Goal: Task Accomplishment & Management: Complete application form

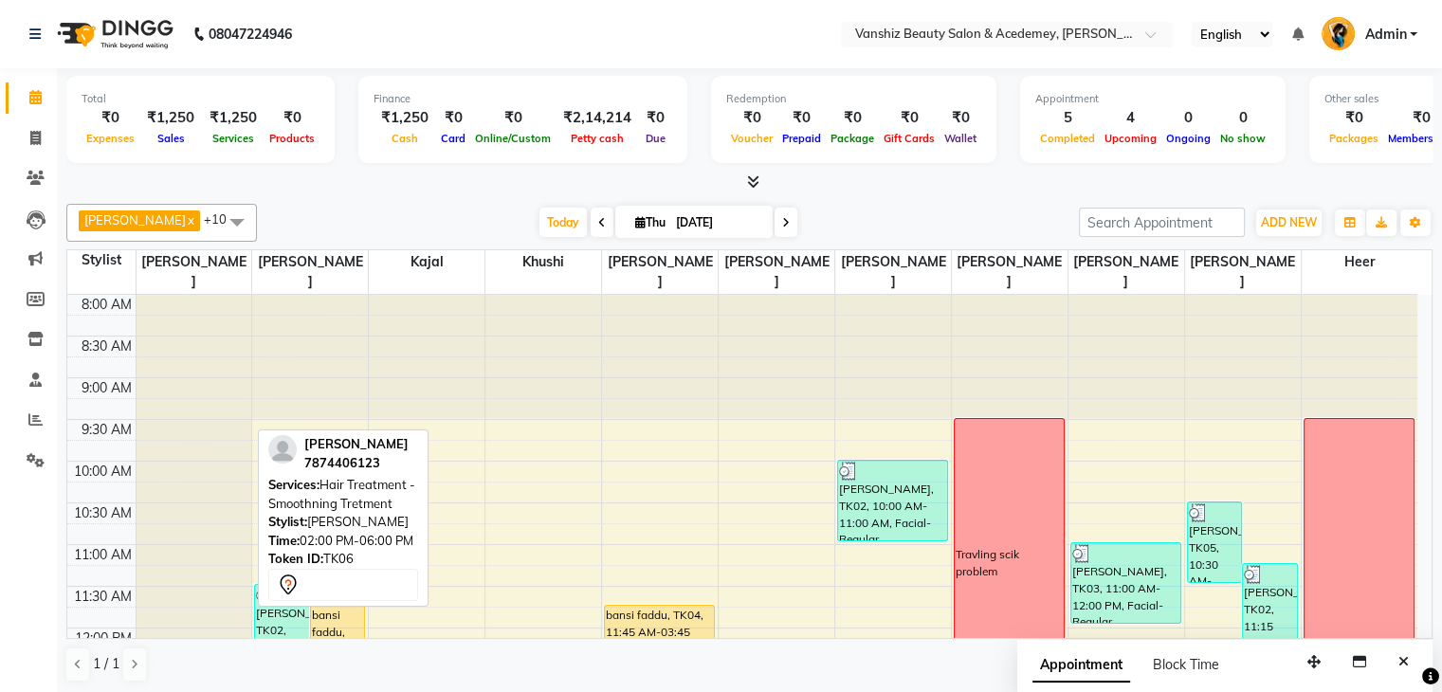
scroll to position [414, 0]
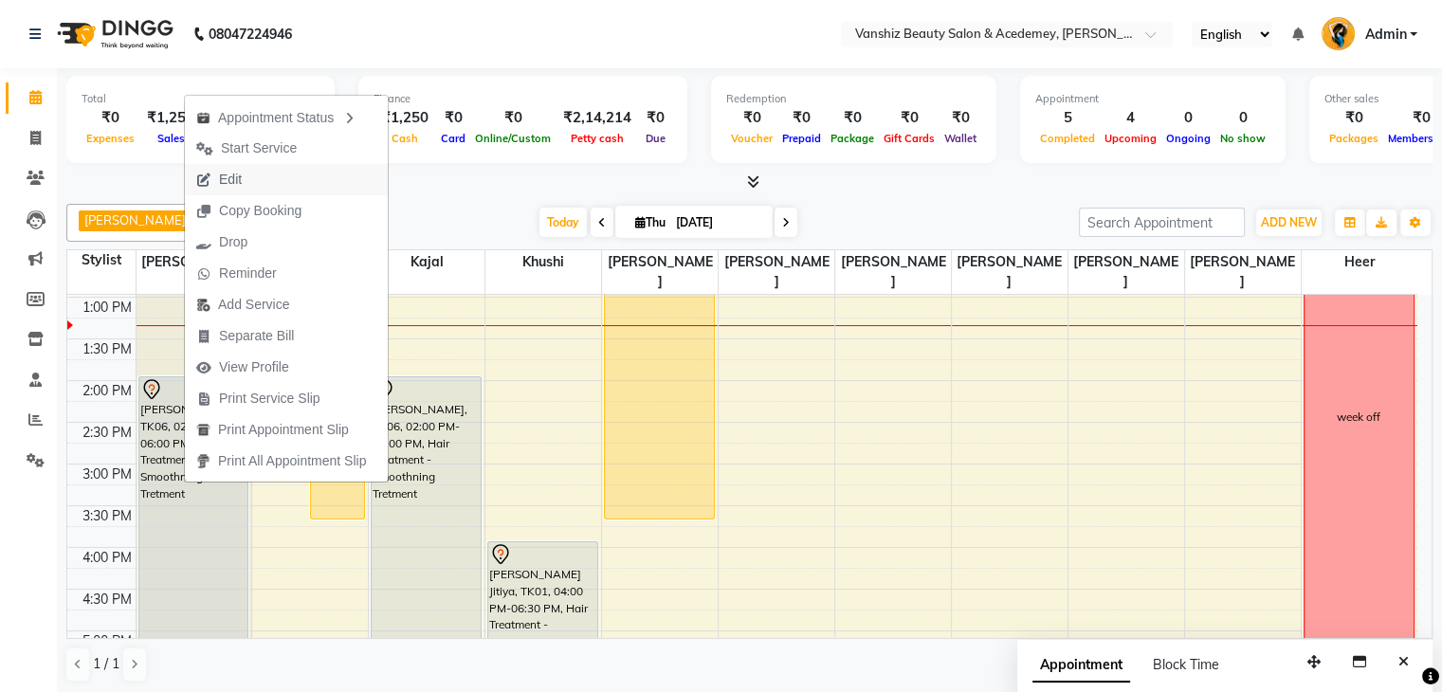
click at [214, 177] on span "Edit" at bounding box center [219, 179] width 68 height 31
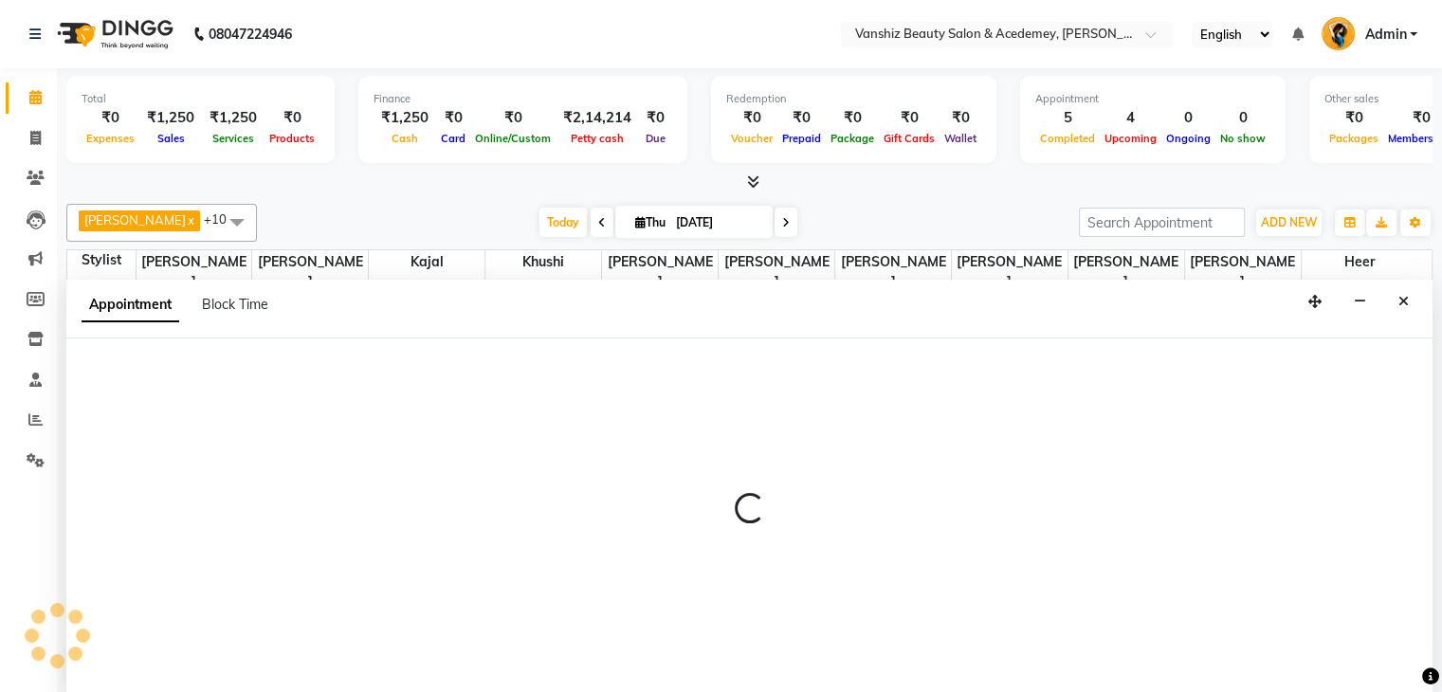
scroll to position [1, 0]
select select "tentative"
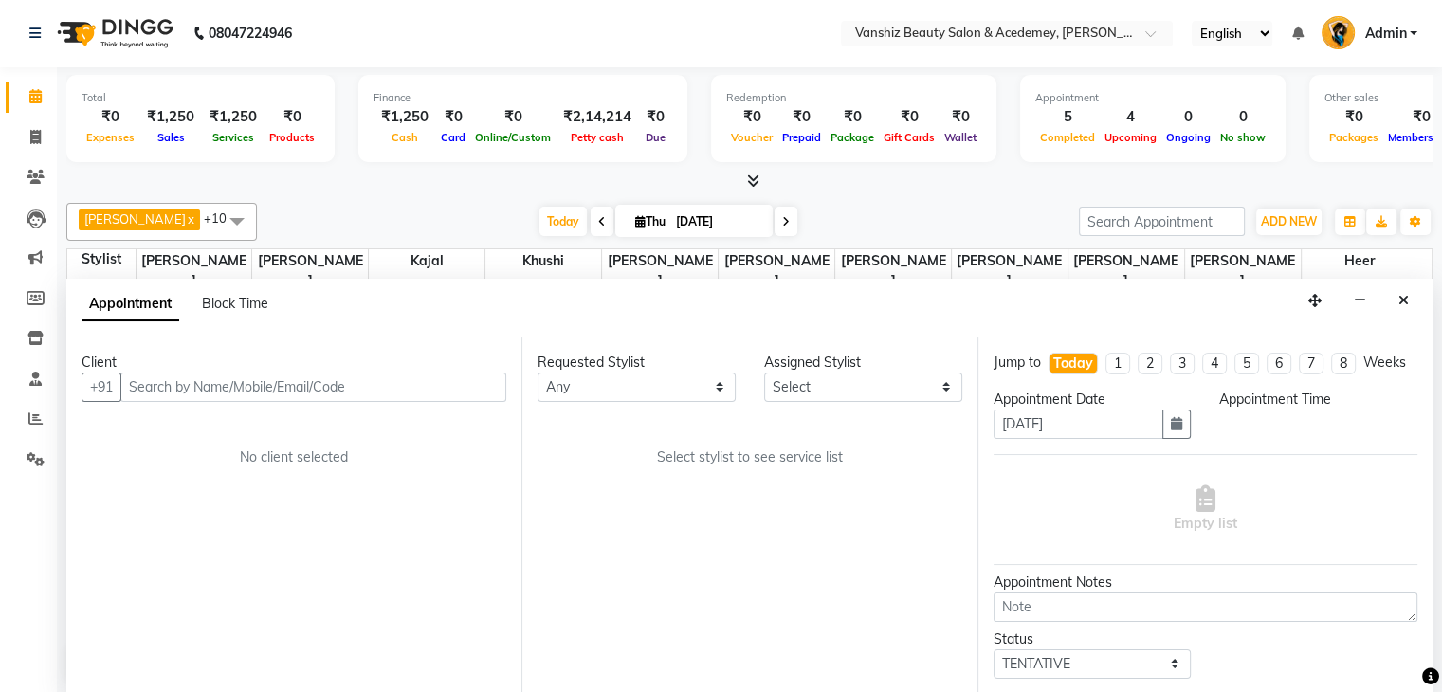
scroll to position [0, 0]
select select "68622"
select select "840"
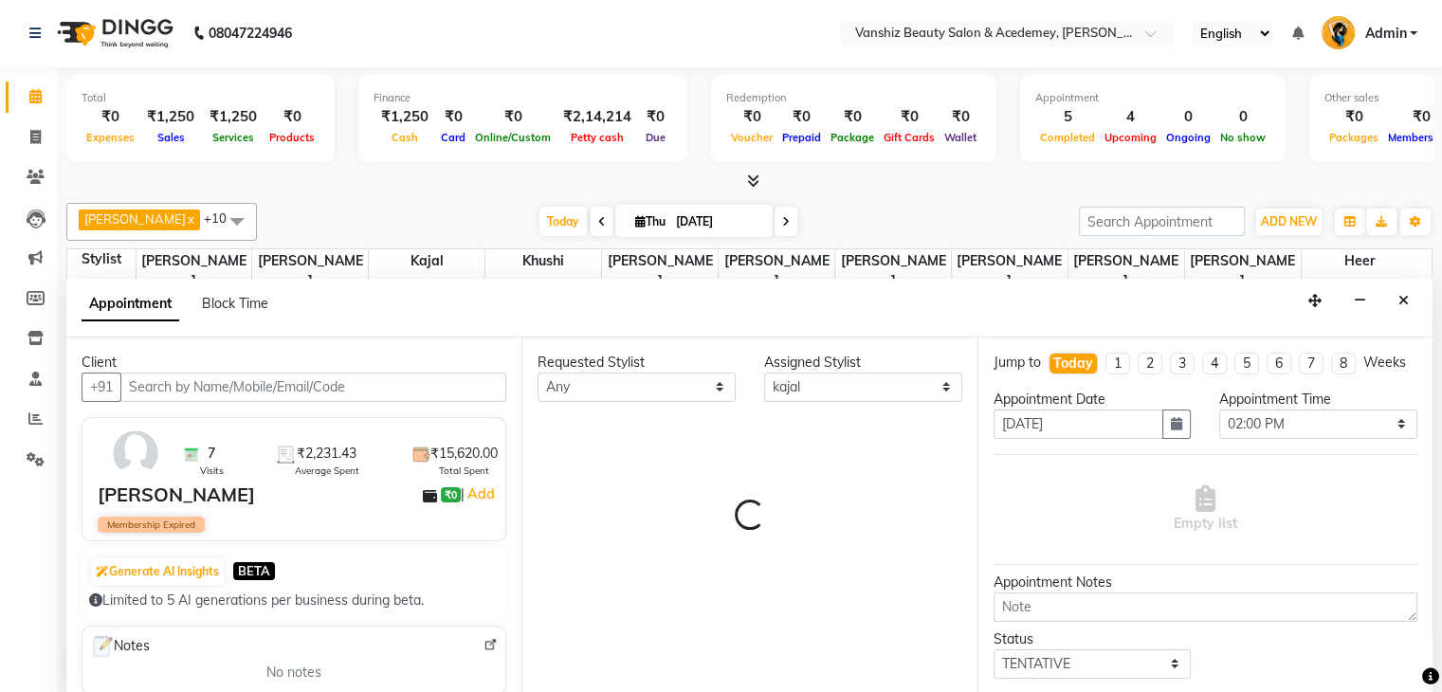
select select "2468"
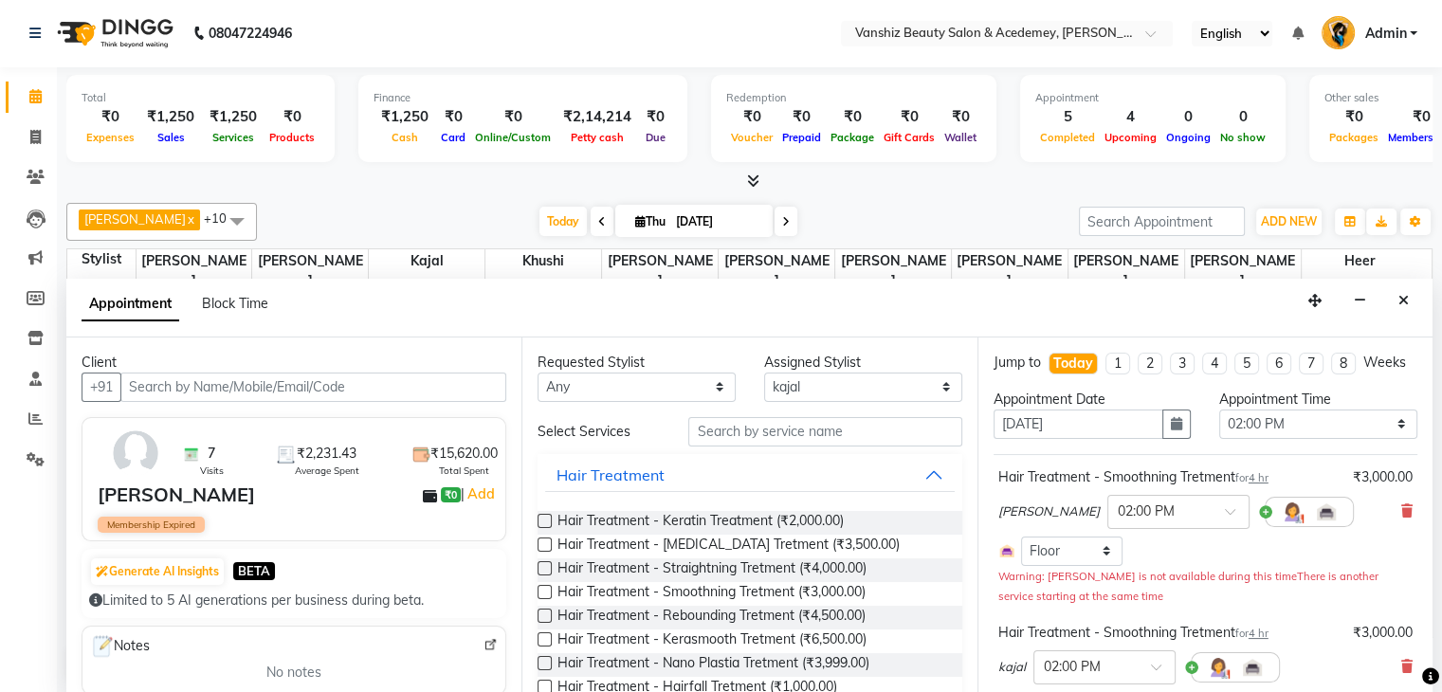
scroll to position [413, 0]
click at [1177, 437] on button "button" at bounding box center [1176, 424] width 28 height 29
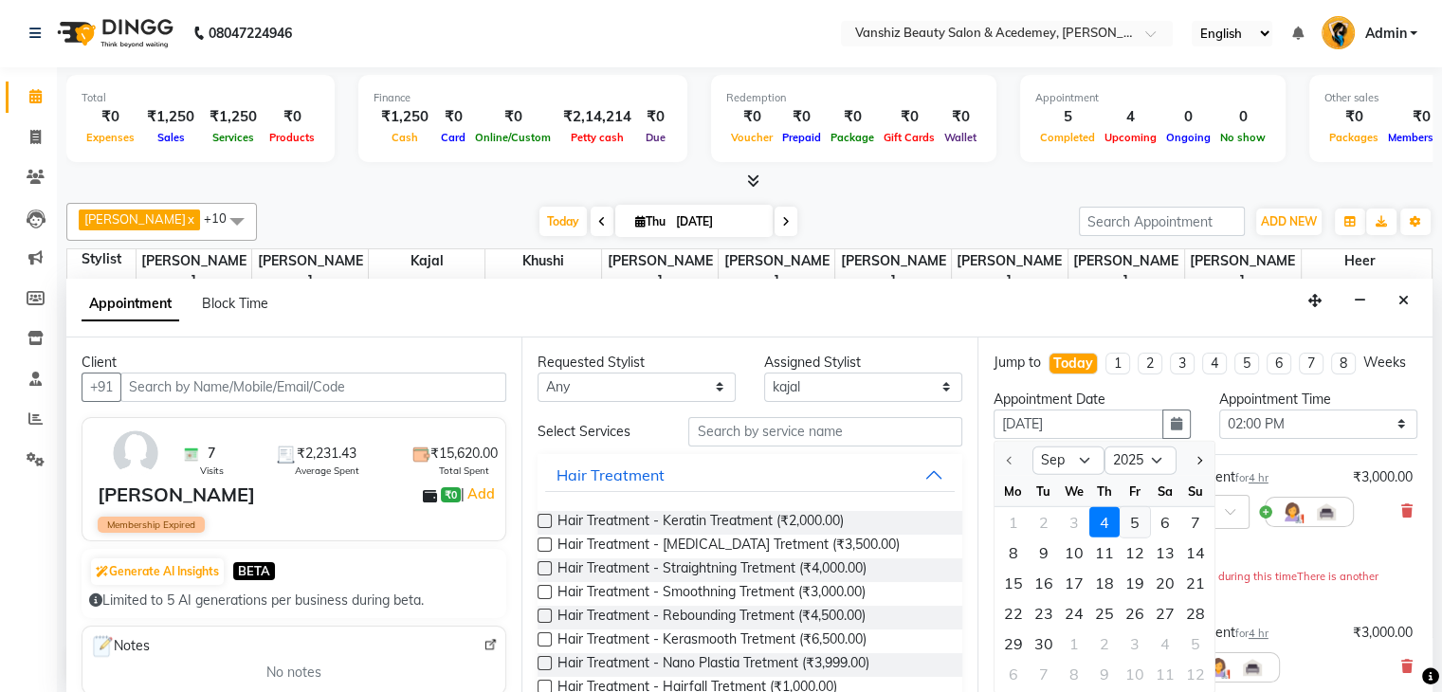
click at [1135, 533] on div "5" at bounding box center [1135, 522] width 30 height 30
type input "[DATE]"
select select "840"
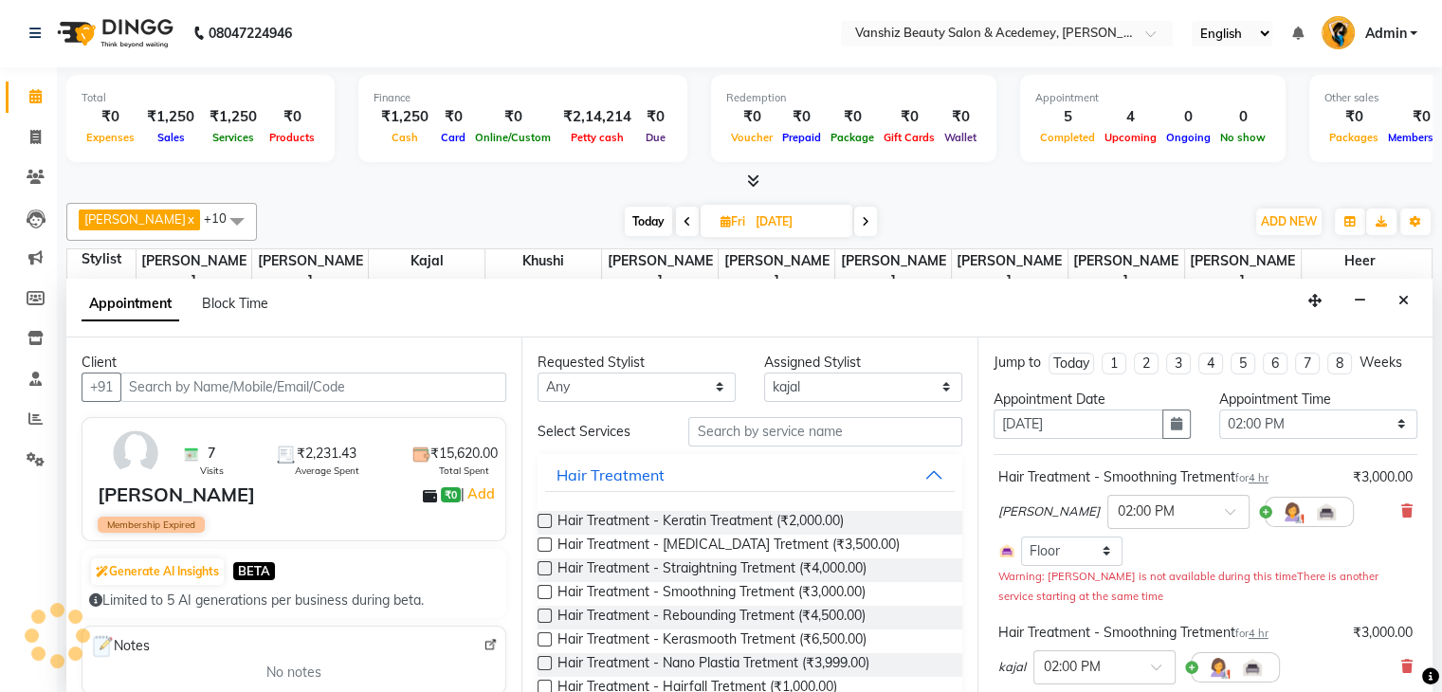
scroll to position [253, 0]
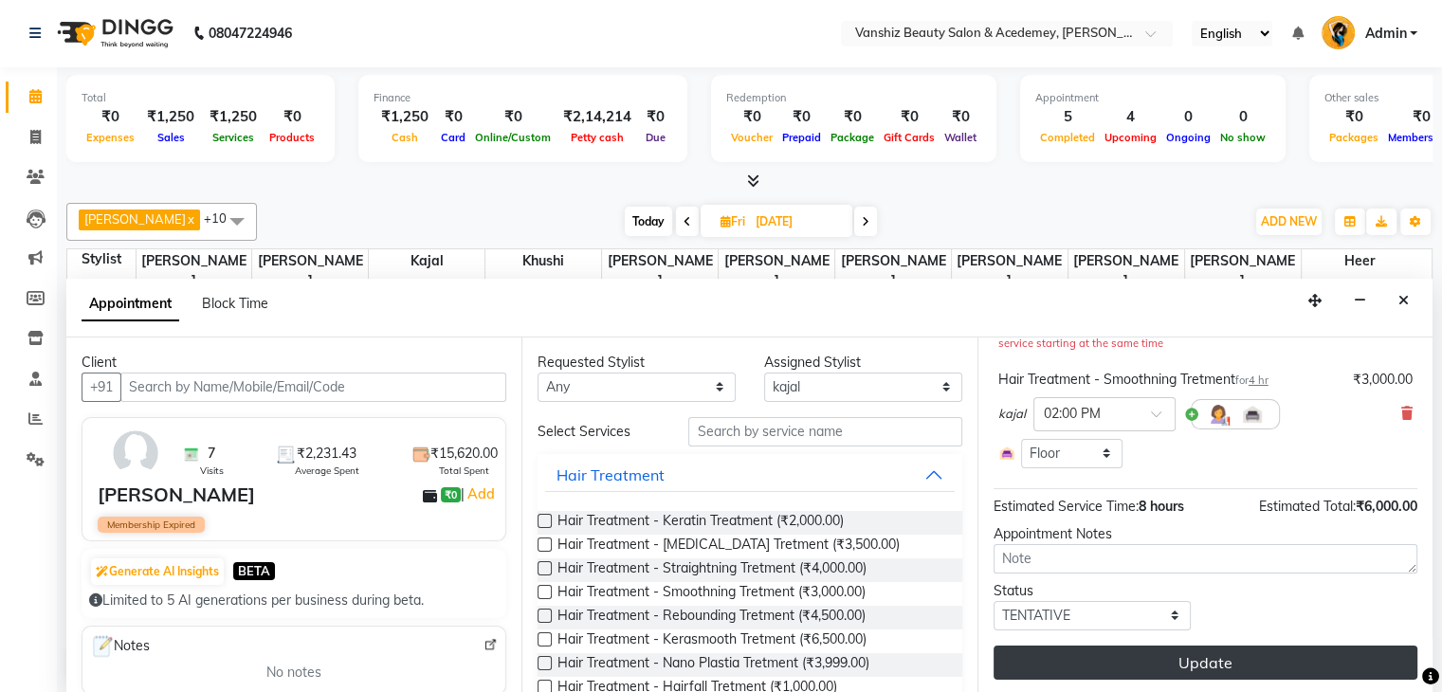
click at [1195, 655] on button "Update" at bounding box center [1206, 663] width 424 height 34
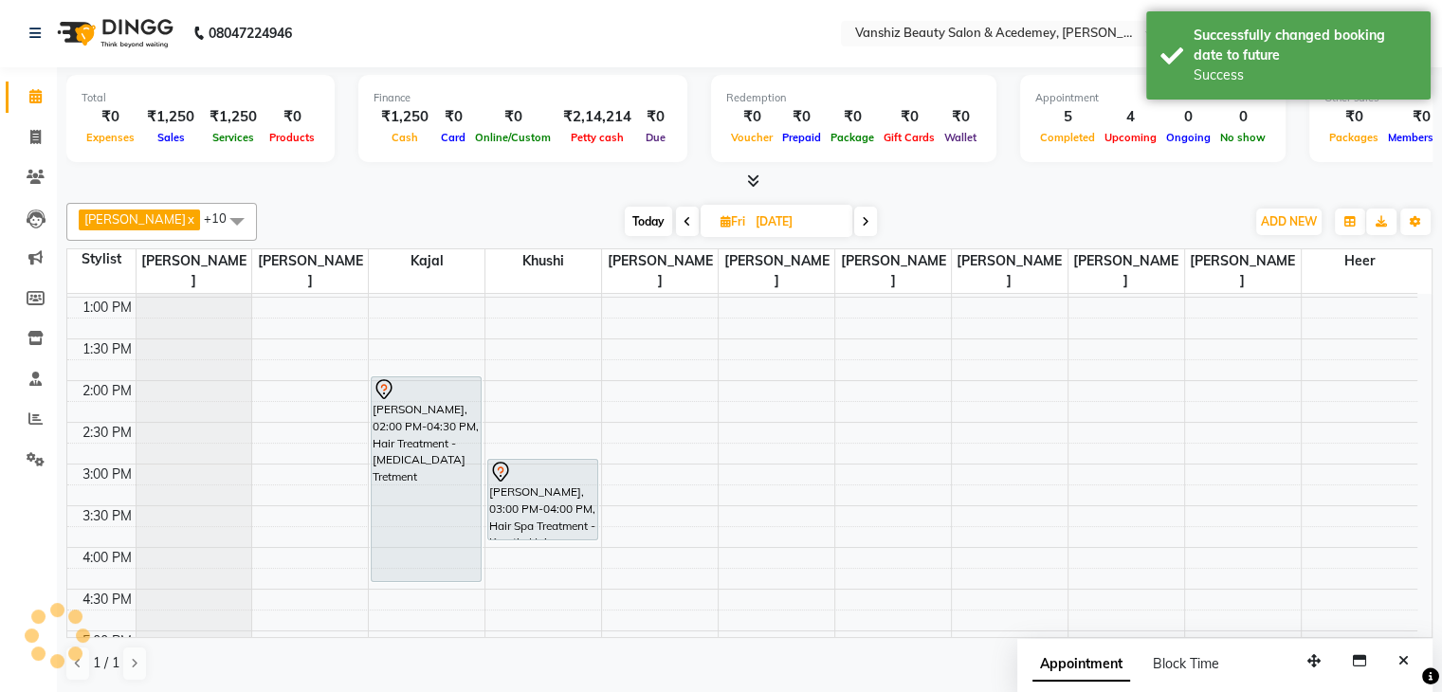
scroll to position [0, 0]
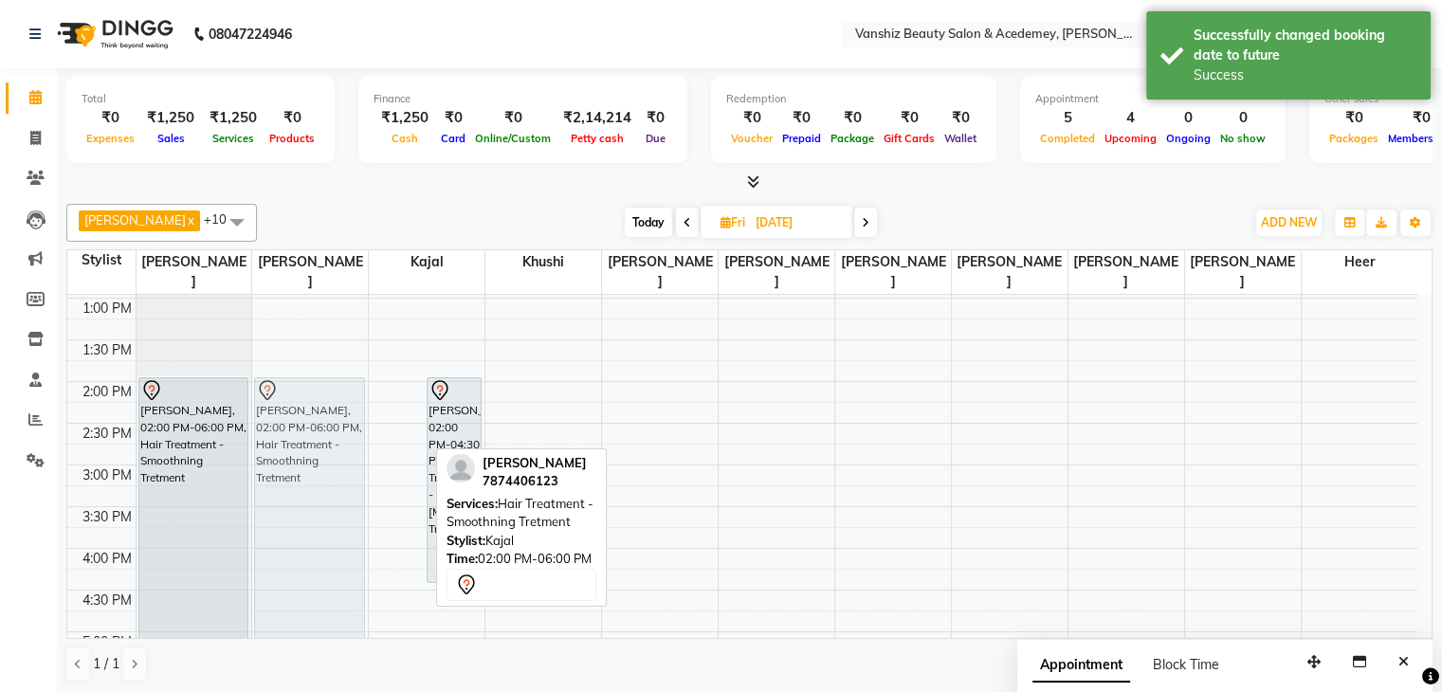
drag, startPoint x: 393, startPoint y: 403, endPoint x: 321, endPoint y: 409, distance: 72.3
click at [321, 409] on tr "[PERSON_NAME], 02:00 PM-06:00 PM, Hair Treatment - Smoothning Tretment [PERSON_…" at bounding box center [742, 423] width 1350 height 1084
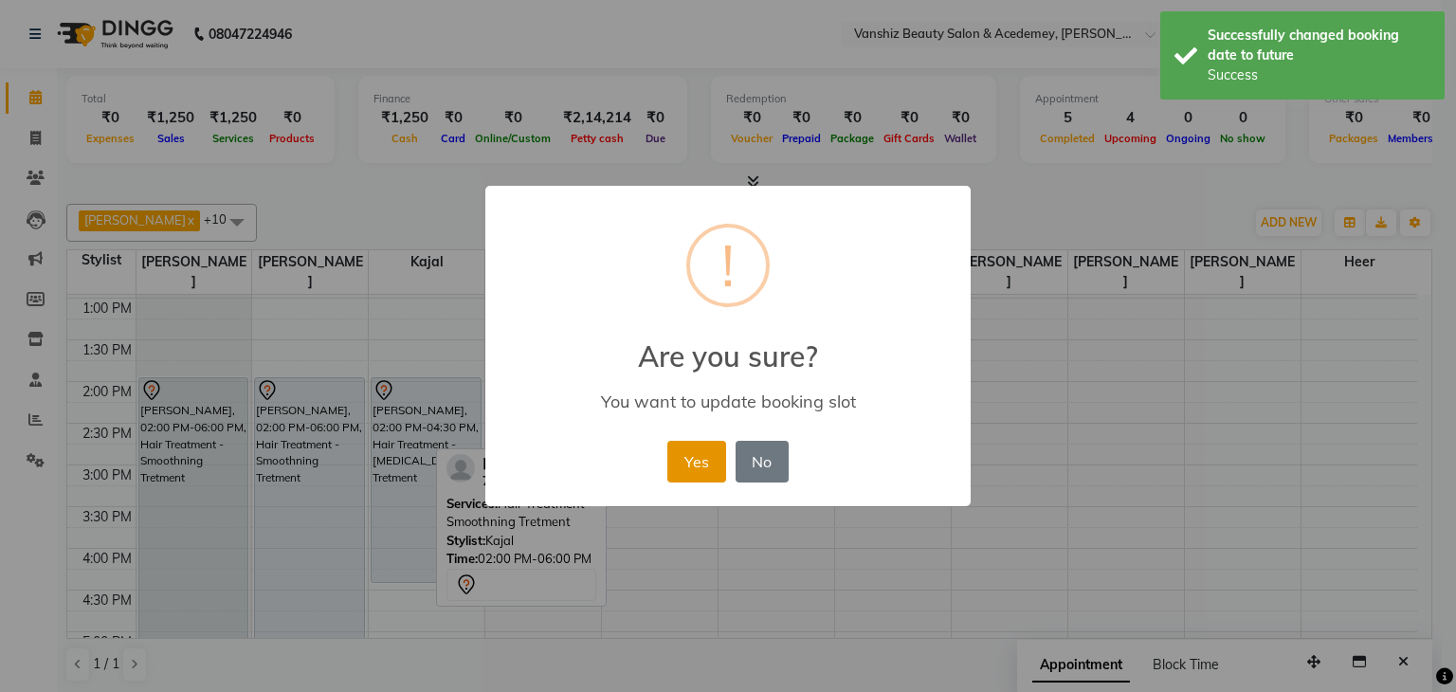
click at [686, 460] on button "Yes" at bounding box center [696, 462] width 58 height 42
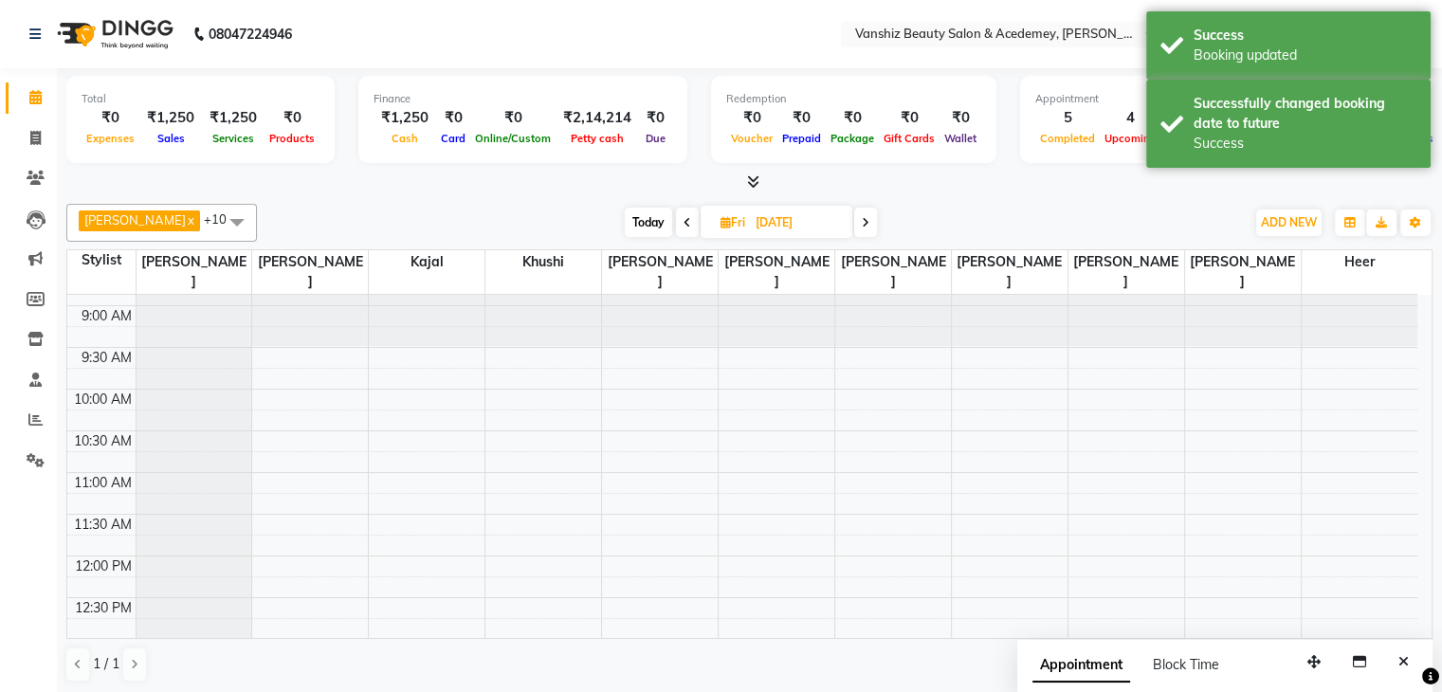
scroll to position [42, 0]
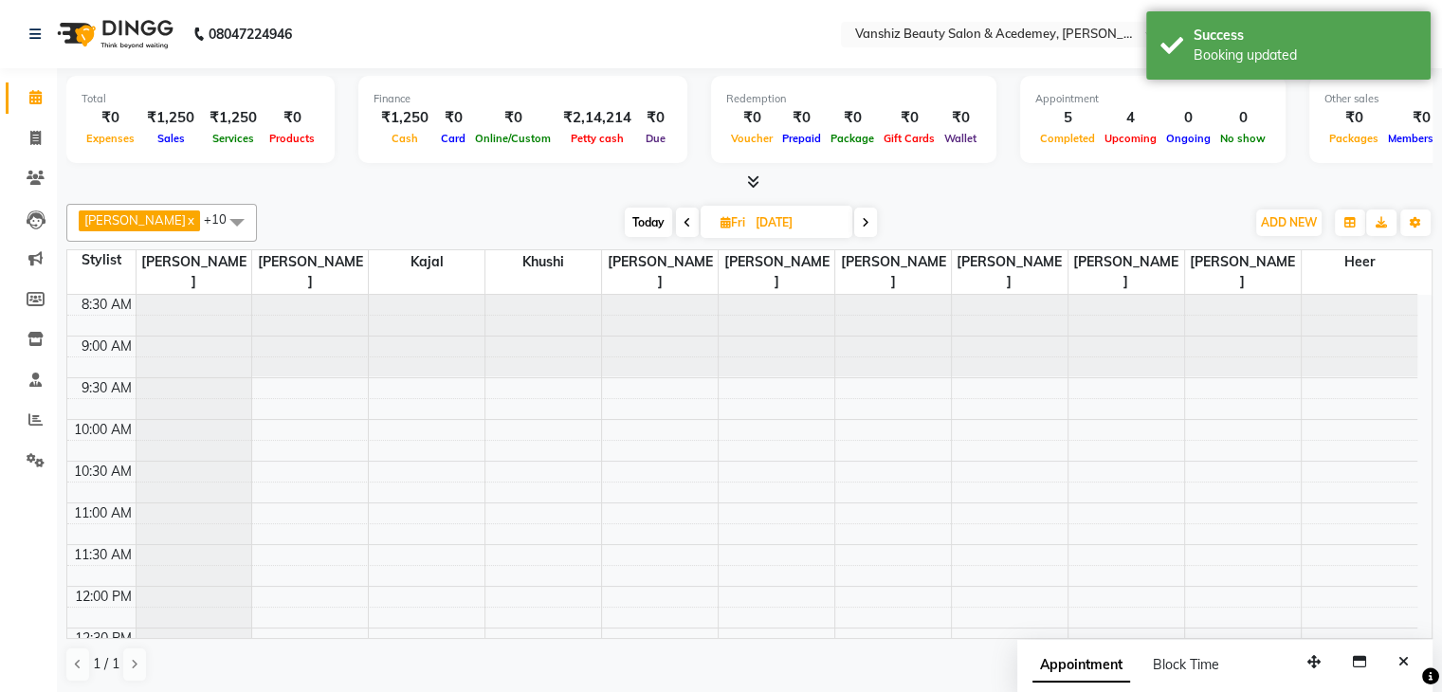
click at [625, 223] on span "Today" at bounding box center [648, 222] width 47 height 29
type input "[DATE]"
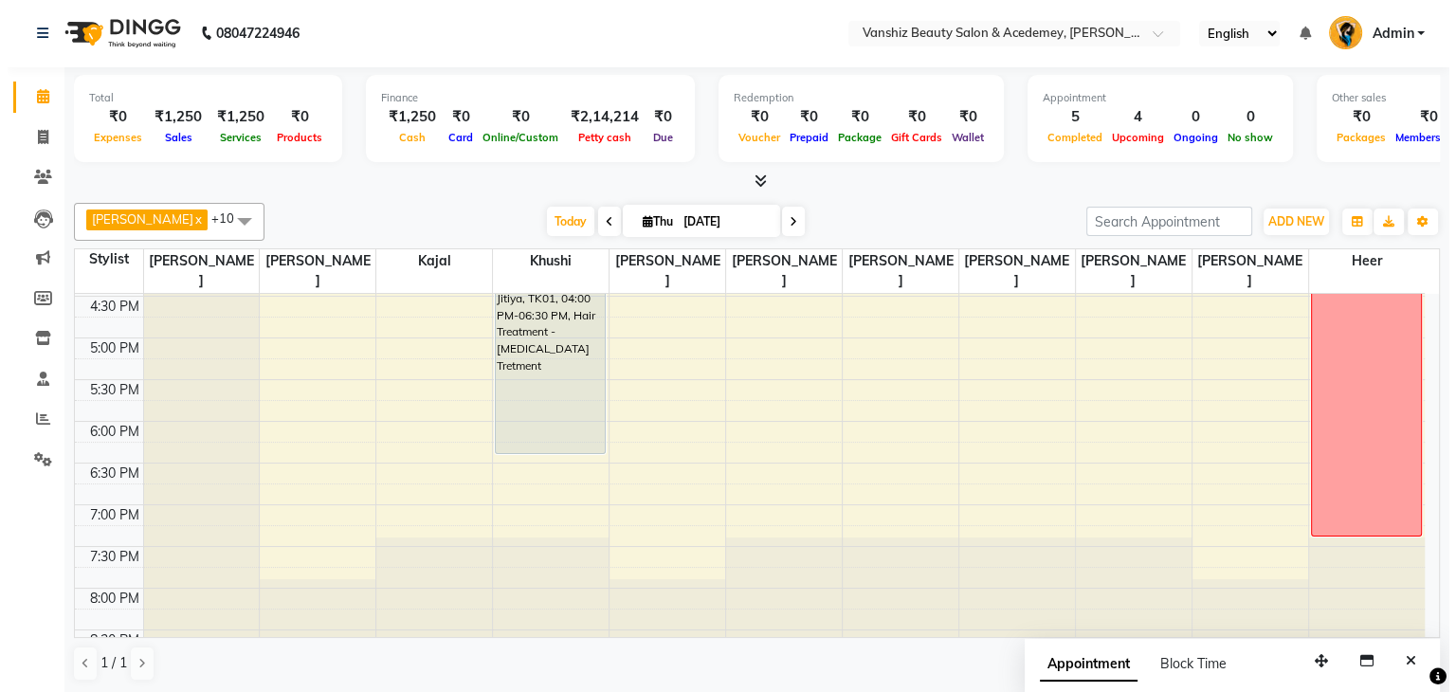
scroll to position [710, 0]
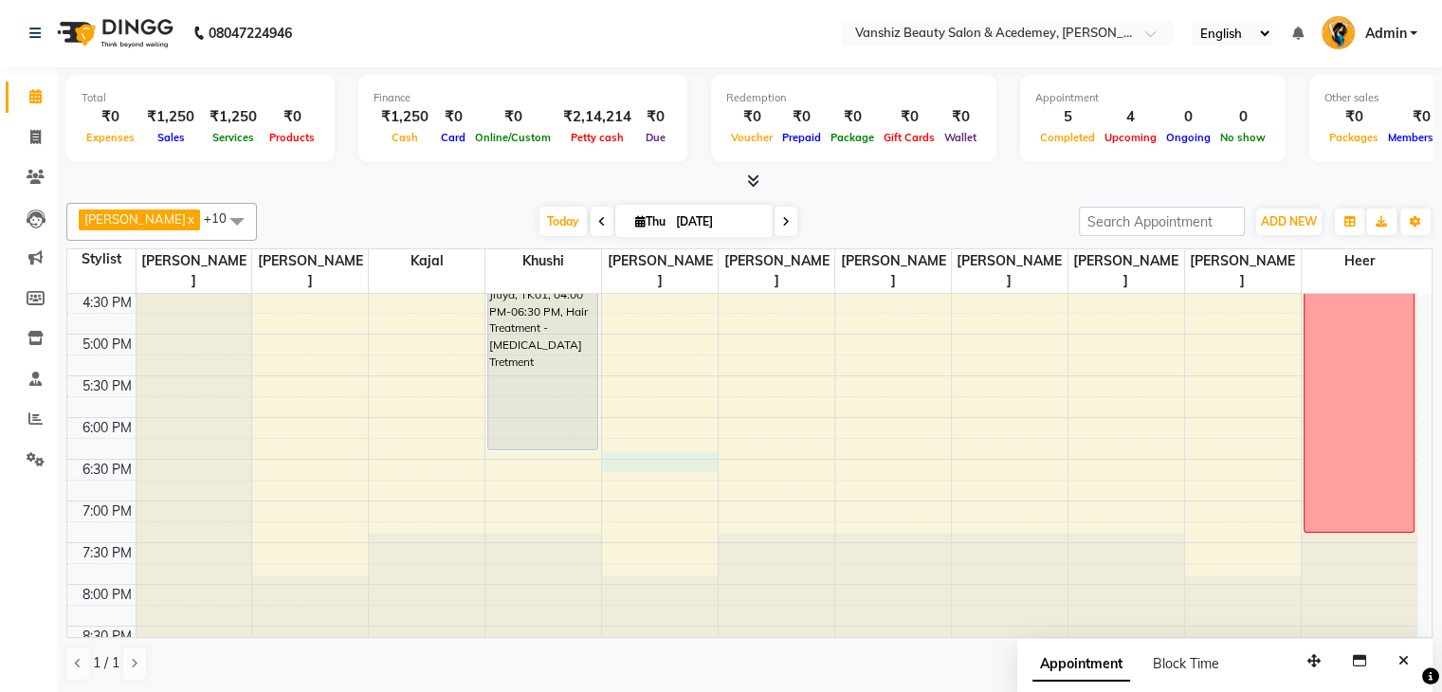
click at [658, 440] on div "8:00 AM 8:30 AM 9:00 AM 9:30 AM 10:00 AM 10:30 AM 11:00 AM 11:30 AM 12:00 PM 12…" at bounding box center [742, 126] width 1350 height 1084
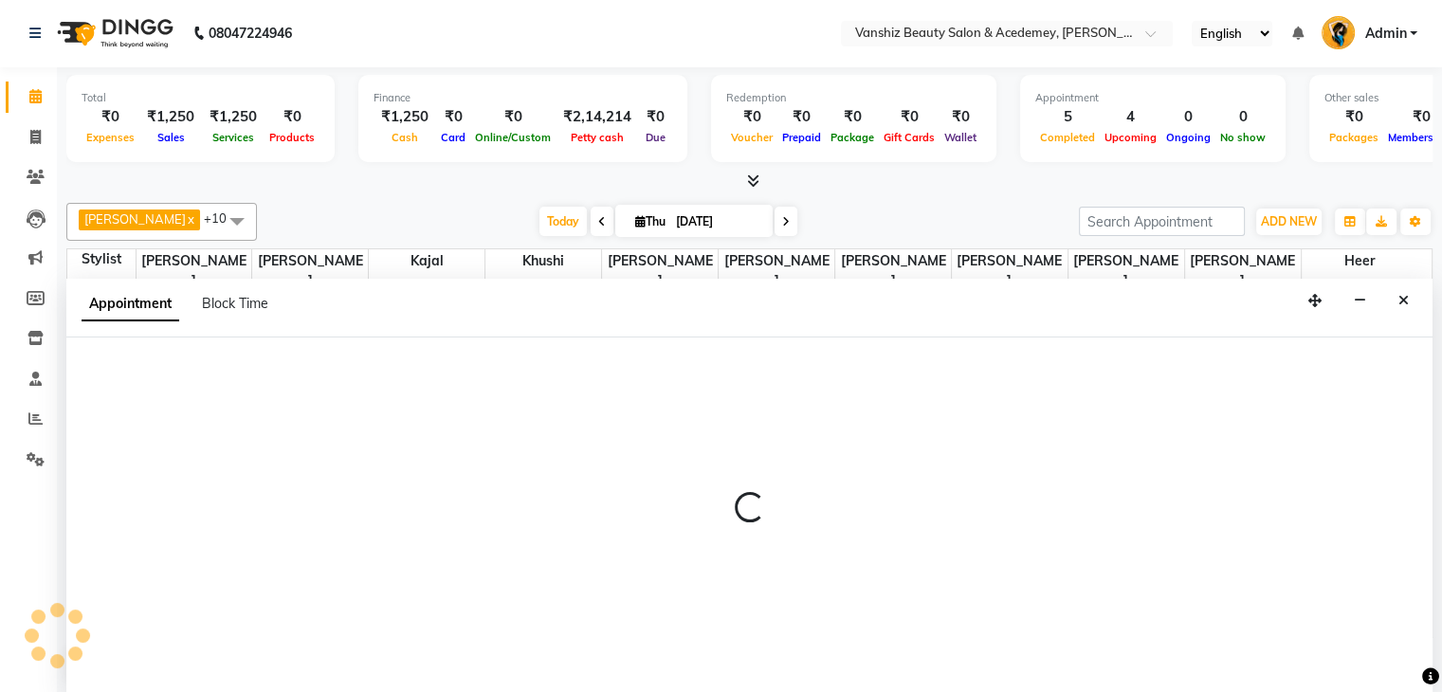
select select "87124"
select select "tentative"
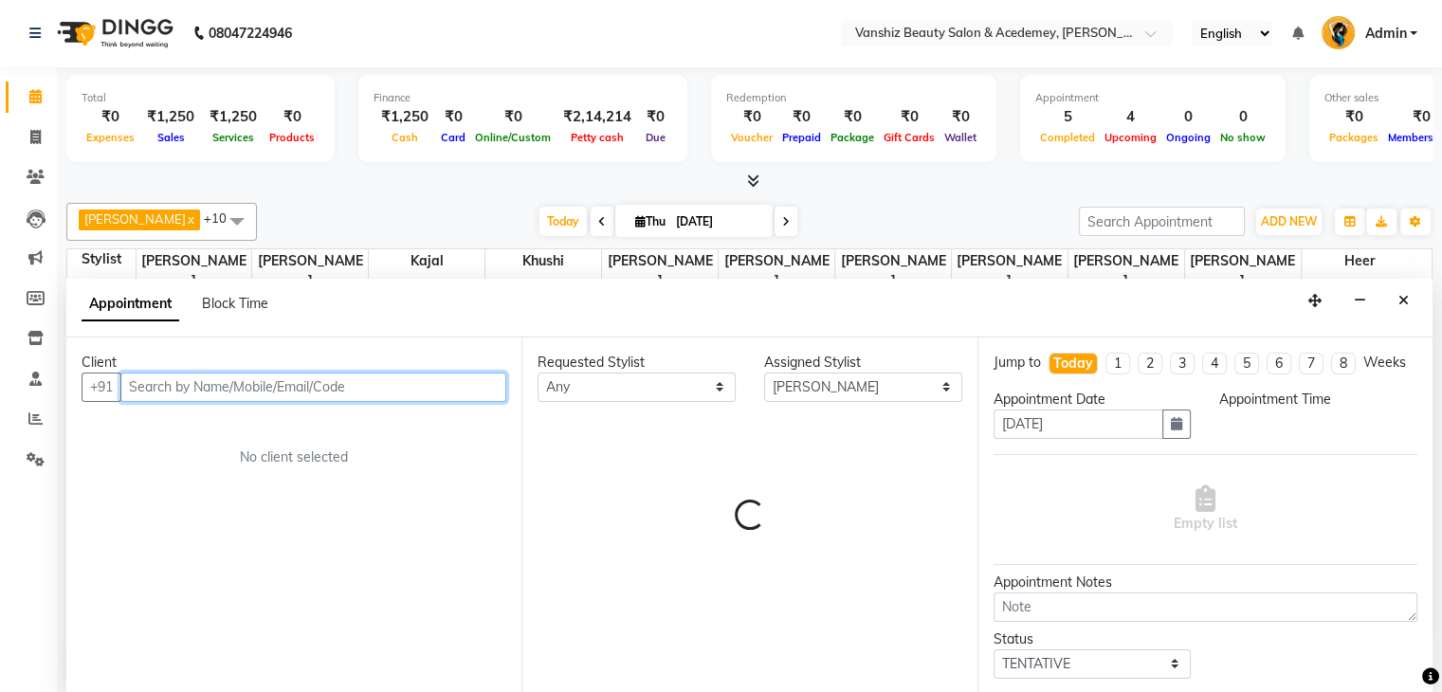
select select "1110"
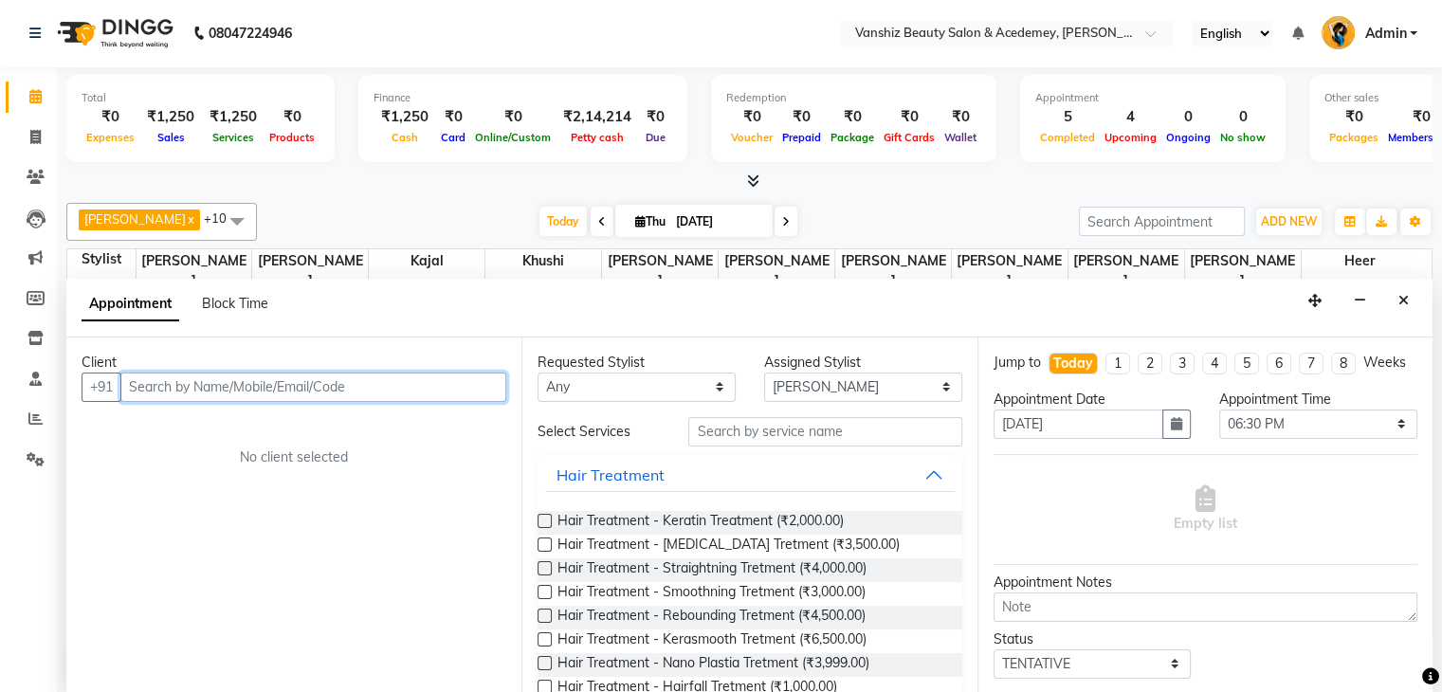
click at [413, 390] on input "text" at bounding box center [313, 387] width 386 height 29
type input "8866672839"
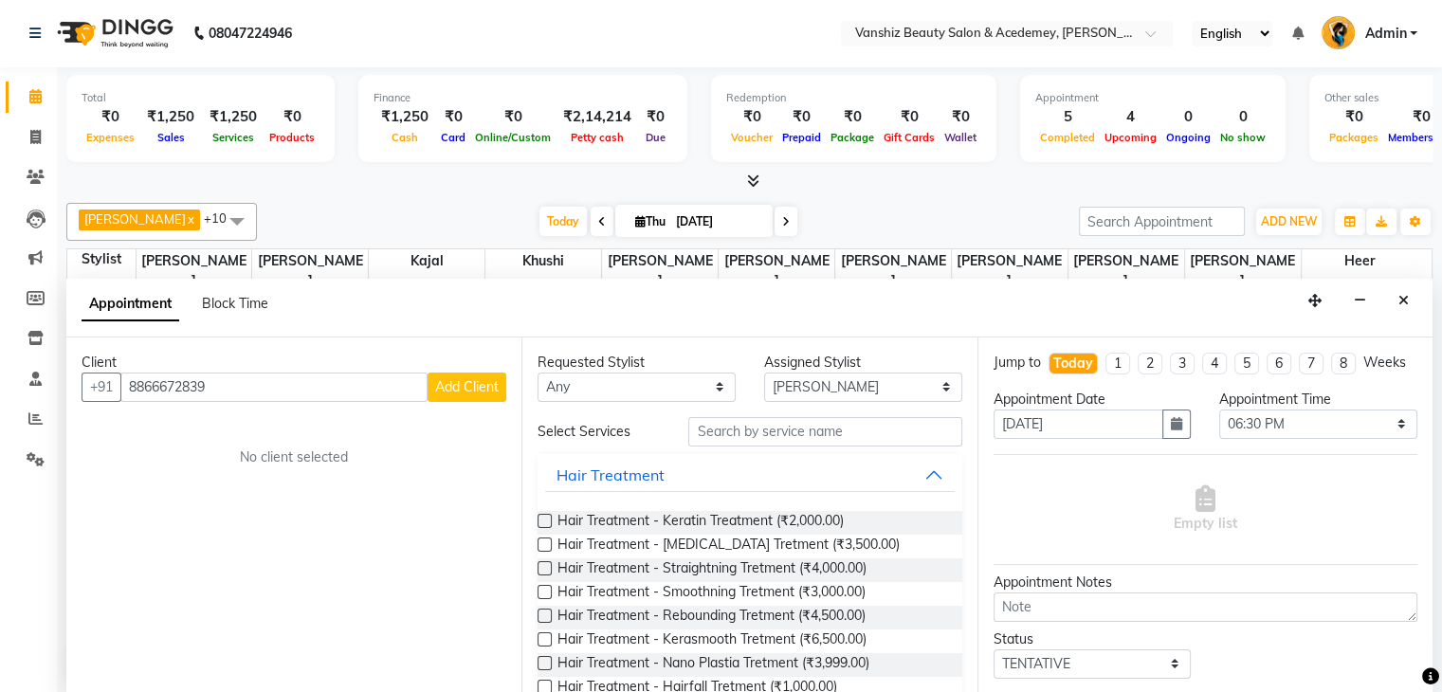
click at [497, 380] on span "Add Client" at bounding box center [467, 386] width 64 height 17
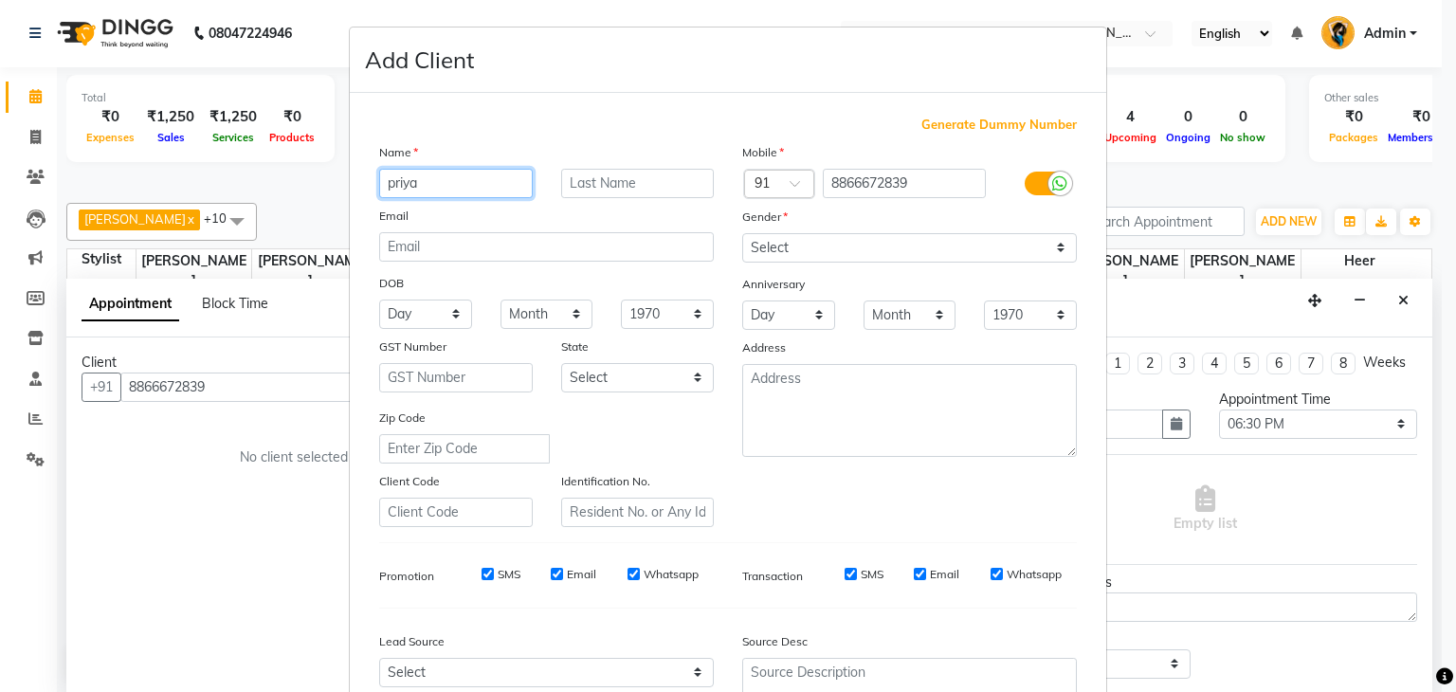
type input "priya"
type input "[PERSON_NAME]"
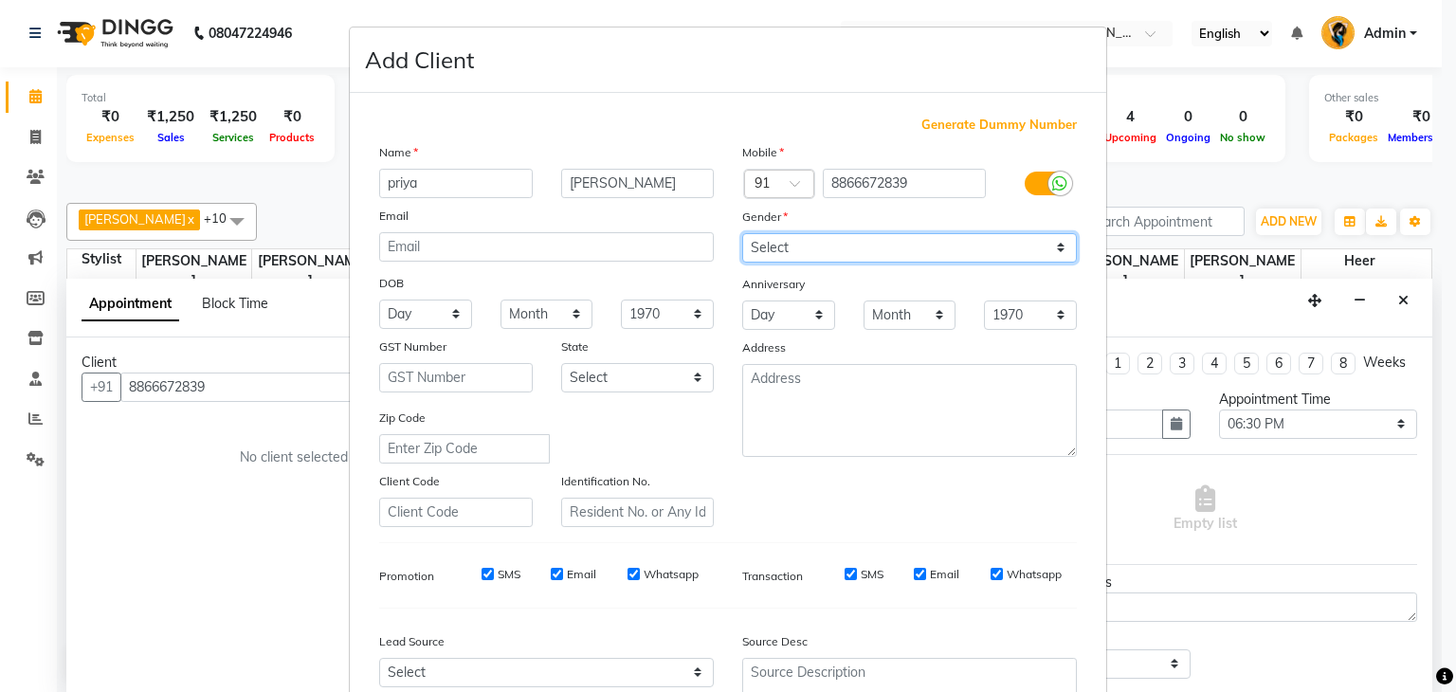
click at [843, 251] on select "Select [DEMOGRAPHIC_DATA] [DEMOGRAPHIC_DATA] Other Prefer Not To Say" at bounding box center [909, 247] width 335 height 29
select select "[DEMOGRAPHIC_DATA]"
click at [742, 234] on select "Select [DEMOGRAPHIC_DATA] [DEMOGRAPHIC_DATA] Other Prefer Not To Say" at bounding box center [909, 247] width 335 height 29
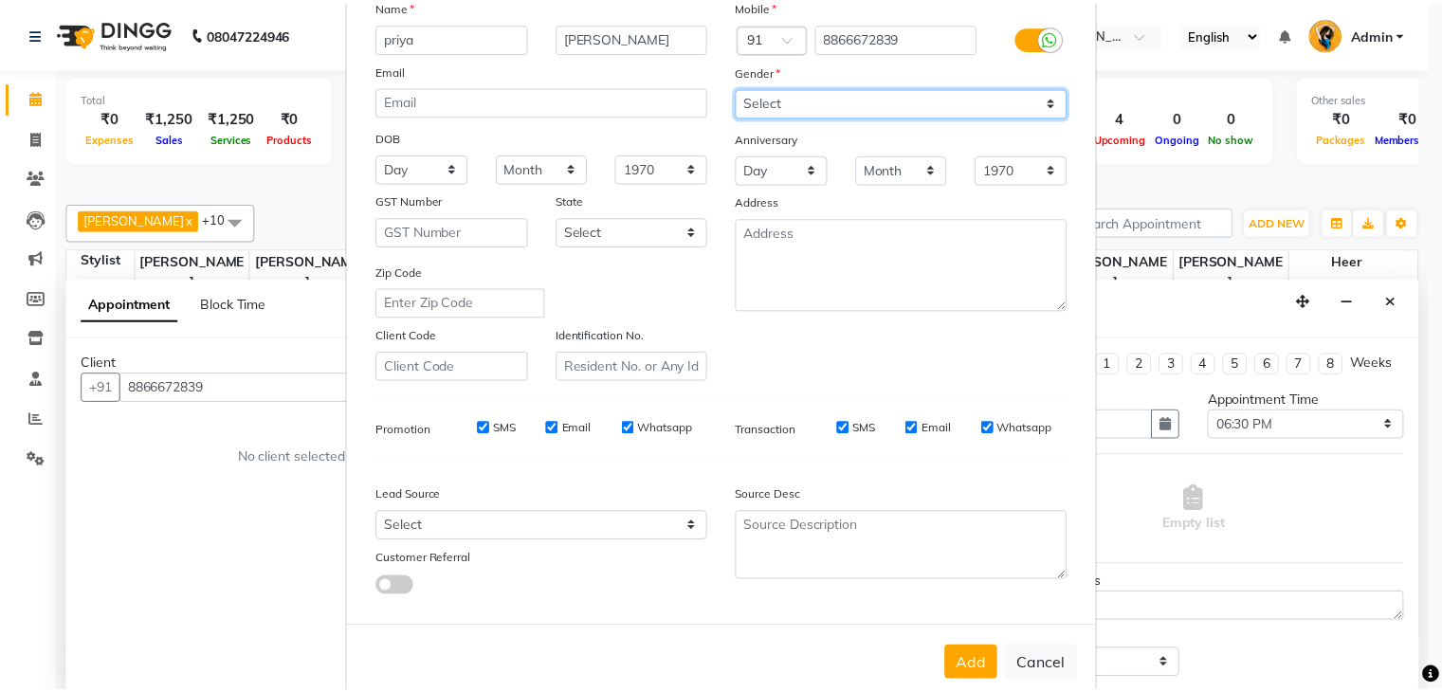
scroll to position [192, 0]
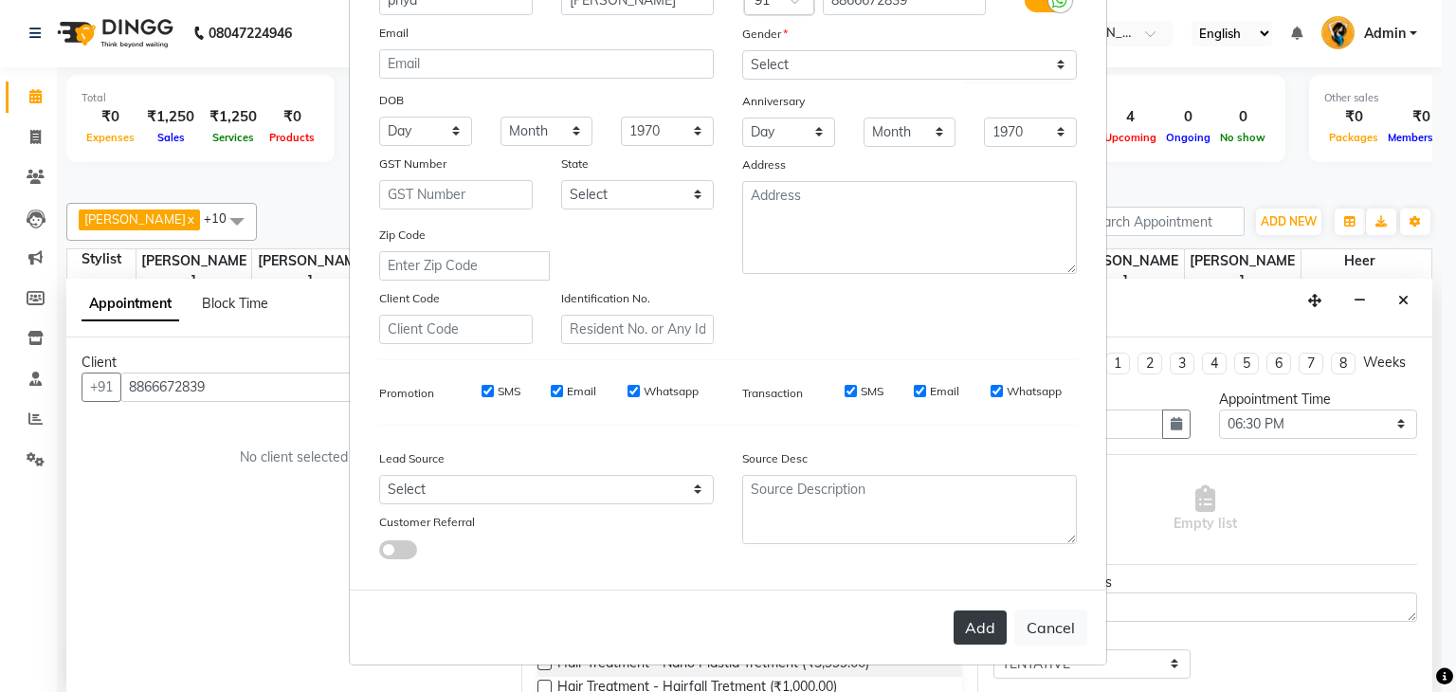
click at [964, 627] on button "Add" at bounding box center [980, 628] width 53 height 34
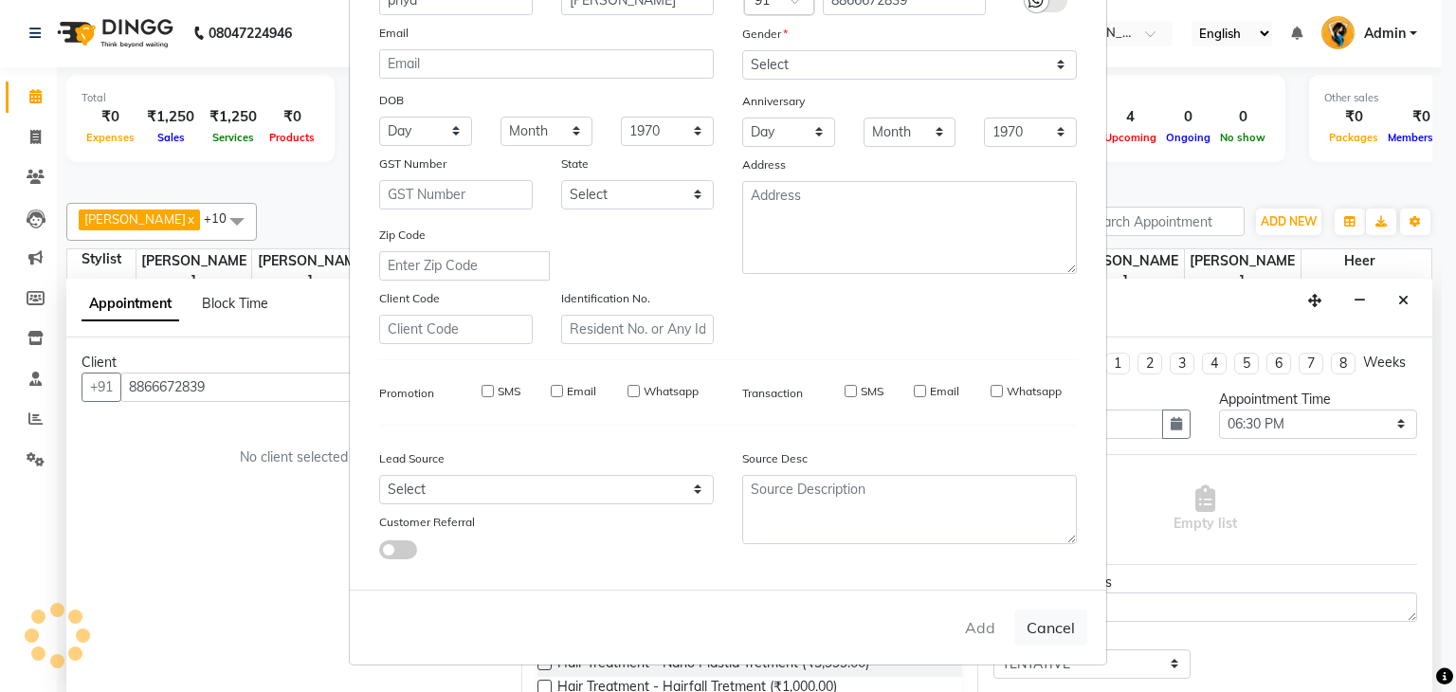
select select
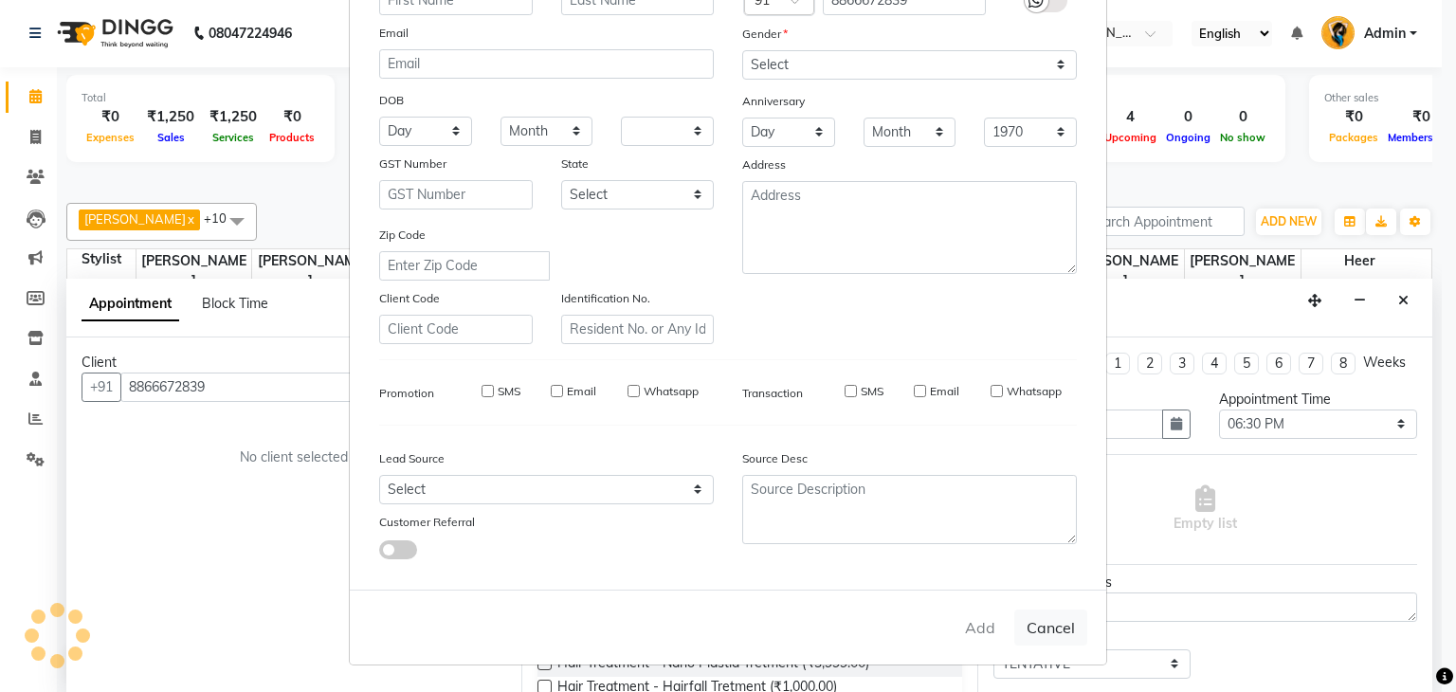
select select
checkbox input "false"
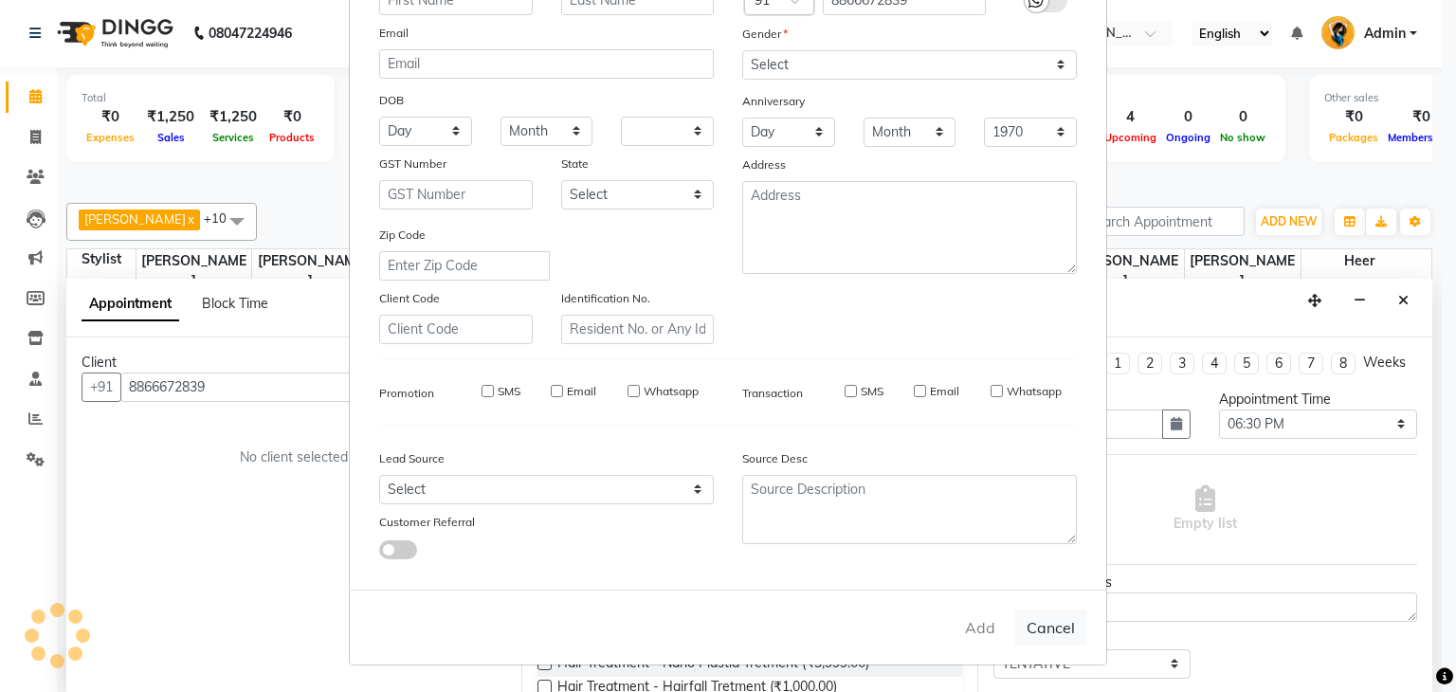
checkbox input "false"
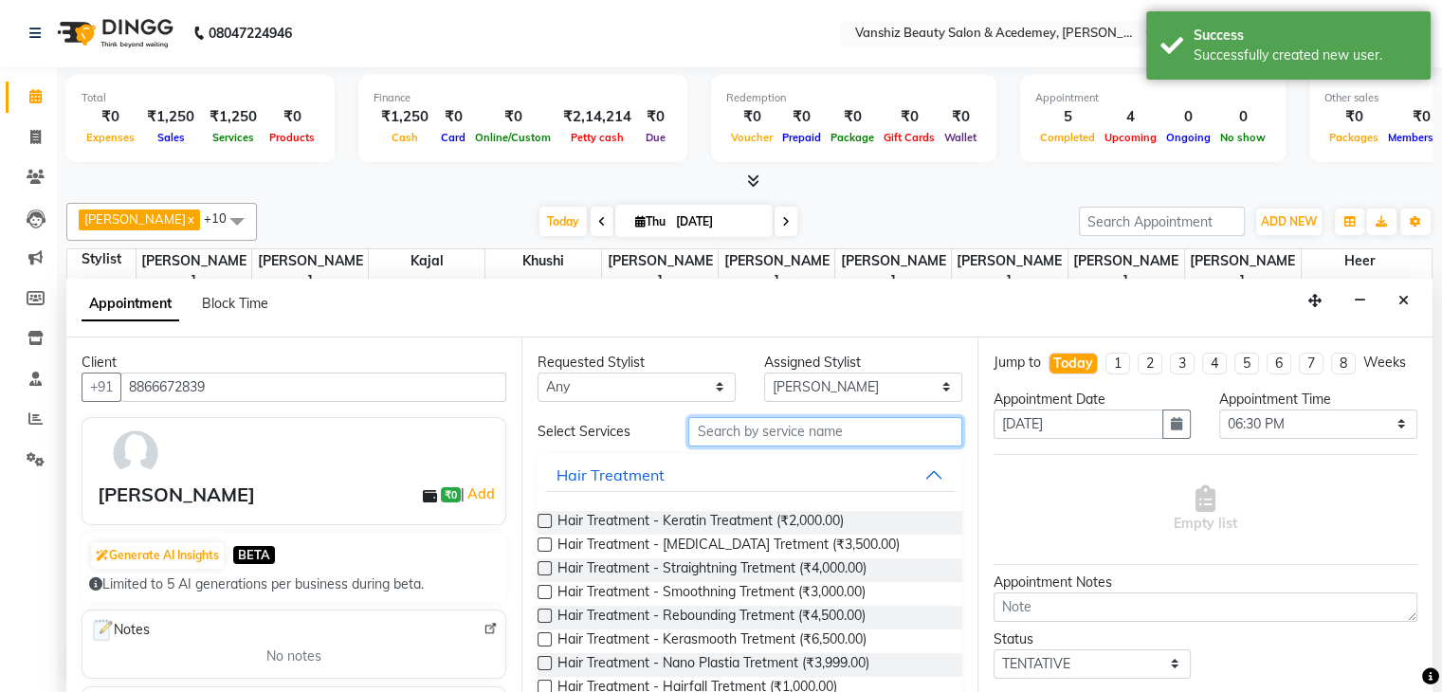
click at [845, 425] on input "text" at bounding box center [824, 431] width 273 height 29
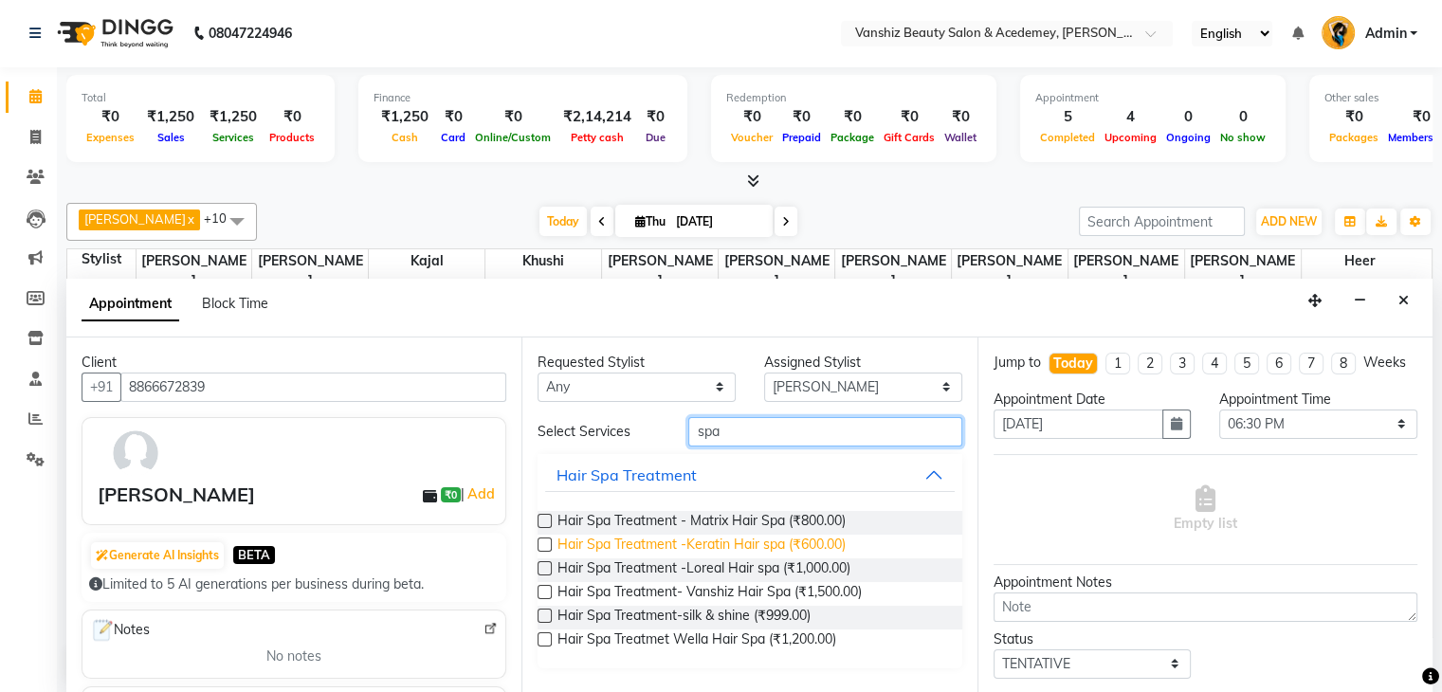
type input "spa"
click at [674, 539] on span "Hair Spa Treatment -Keratin Hair spa (₹600.00)" at bounding box center [701, 547] width 288 height 24
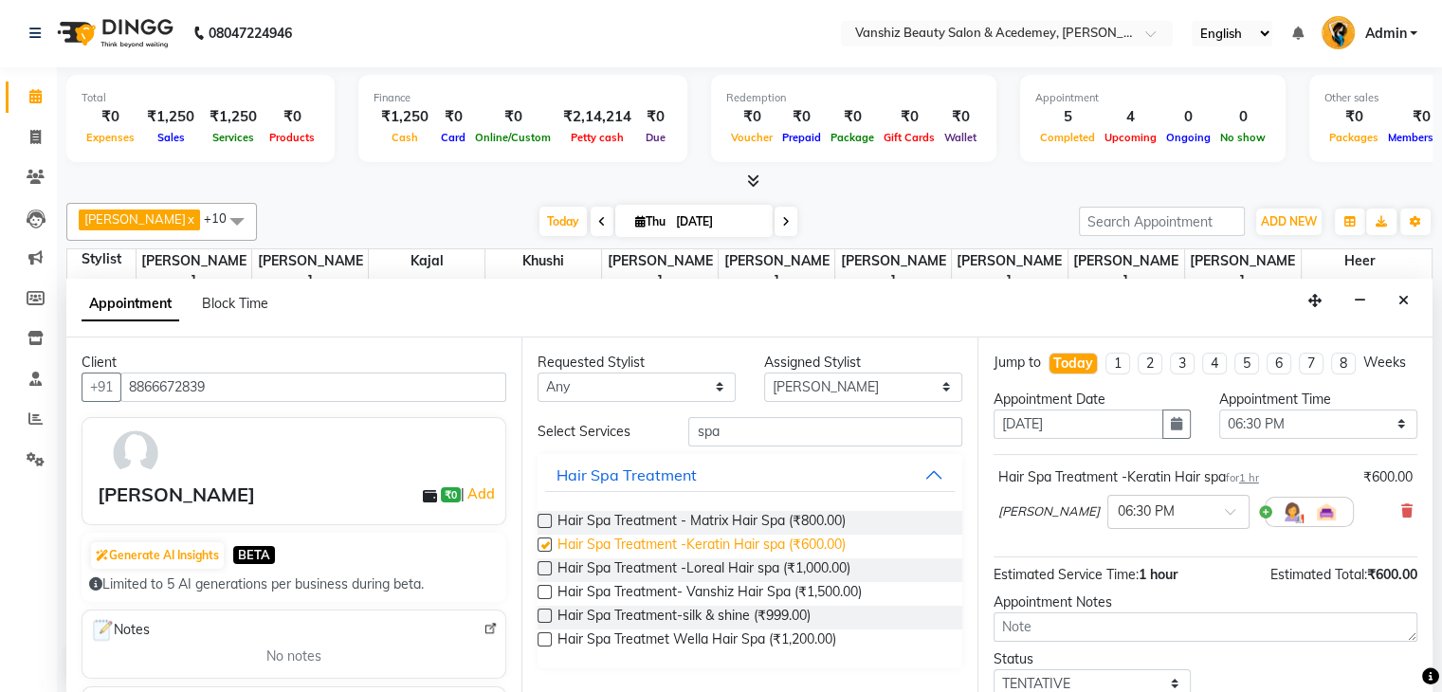
checkbox input "false"
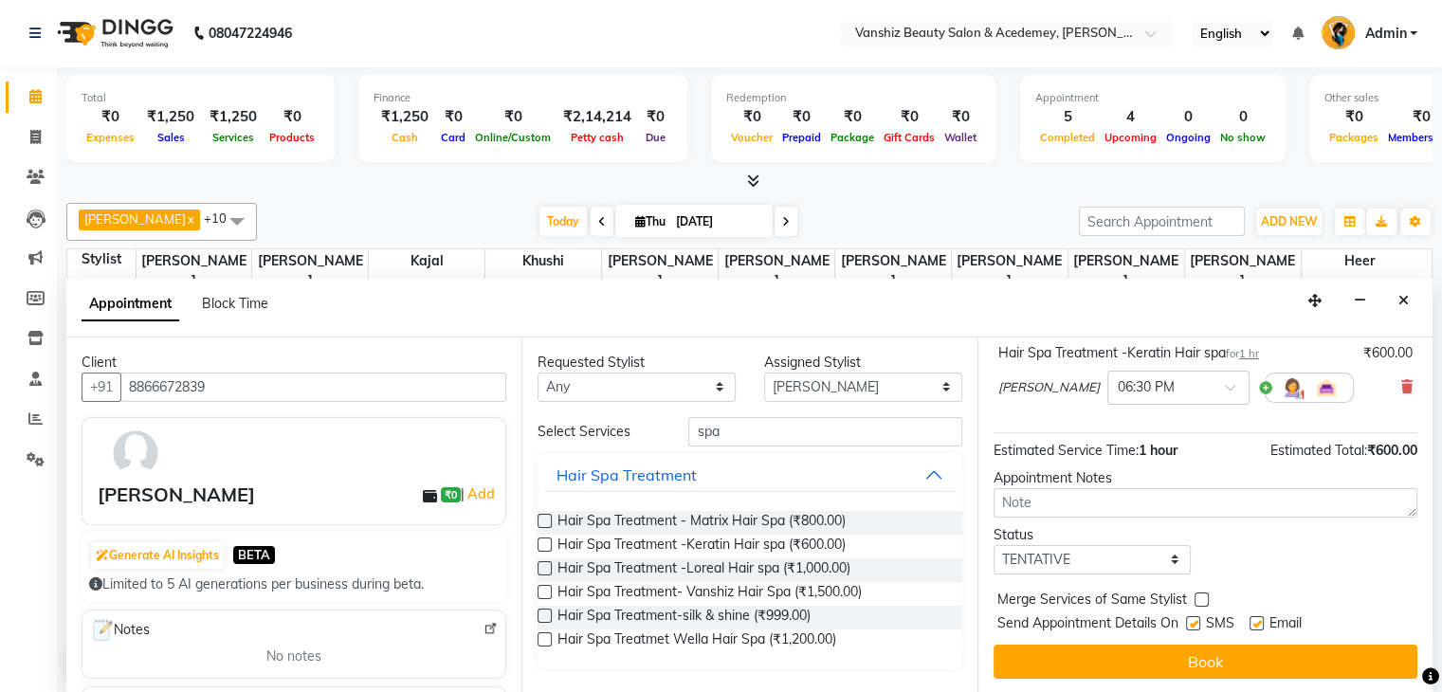
scroll to position [140, 0]
click at [1250, 623] on label at bounding box center [1257, 623] width 14 height 14
click at [1250, 623] on input "checkbox" at bounding box center [1256, 625] width 12 height 12
checkbox input "false"
click at [1195, 627] on label at bounding box center [1193, 623] width 14 height 14
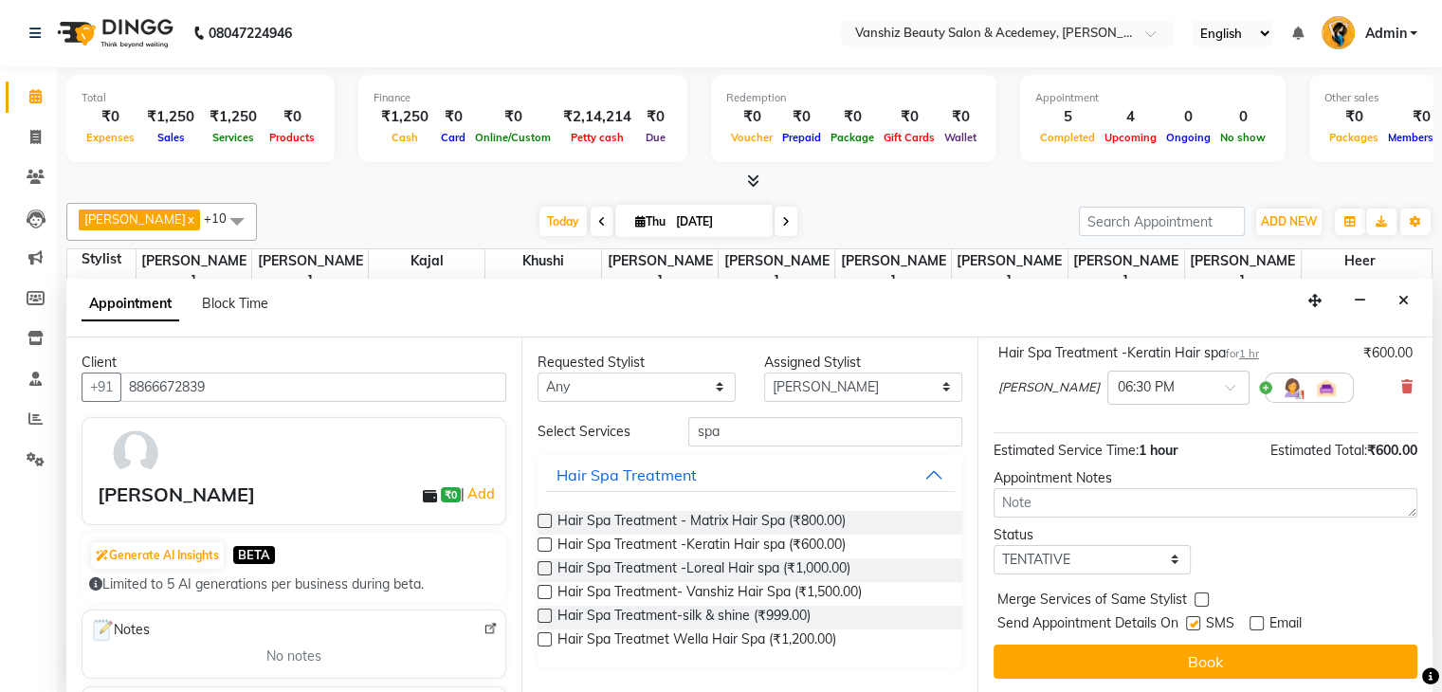
click at [1195, 627] on input "checkbox" at bounding box center [1192, 625] width 12 height 12
checkbox input "false"
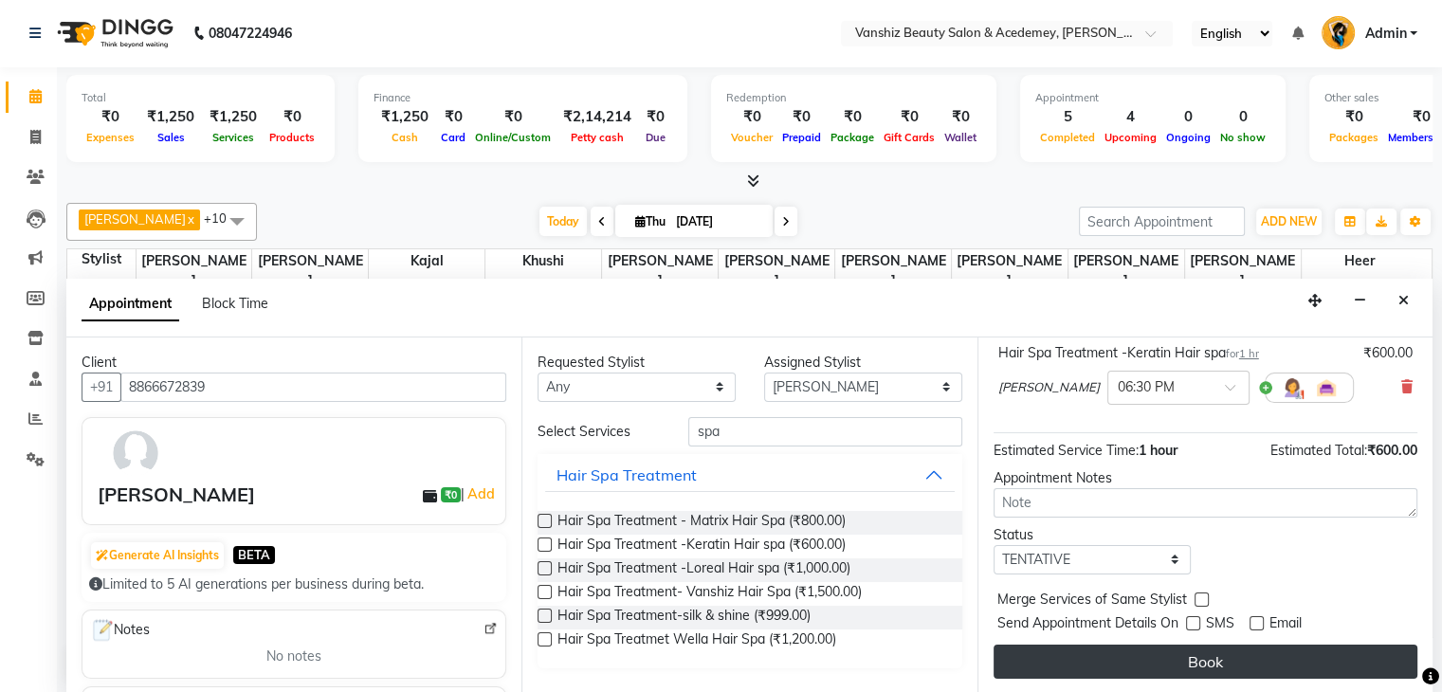
click at [1201, 657] on button "Book" at bounding box center [1206, 662] width 424 height 34
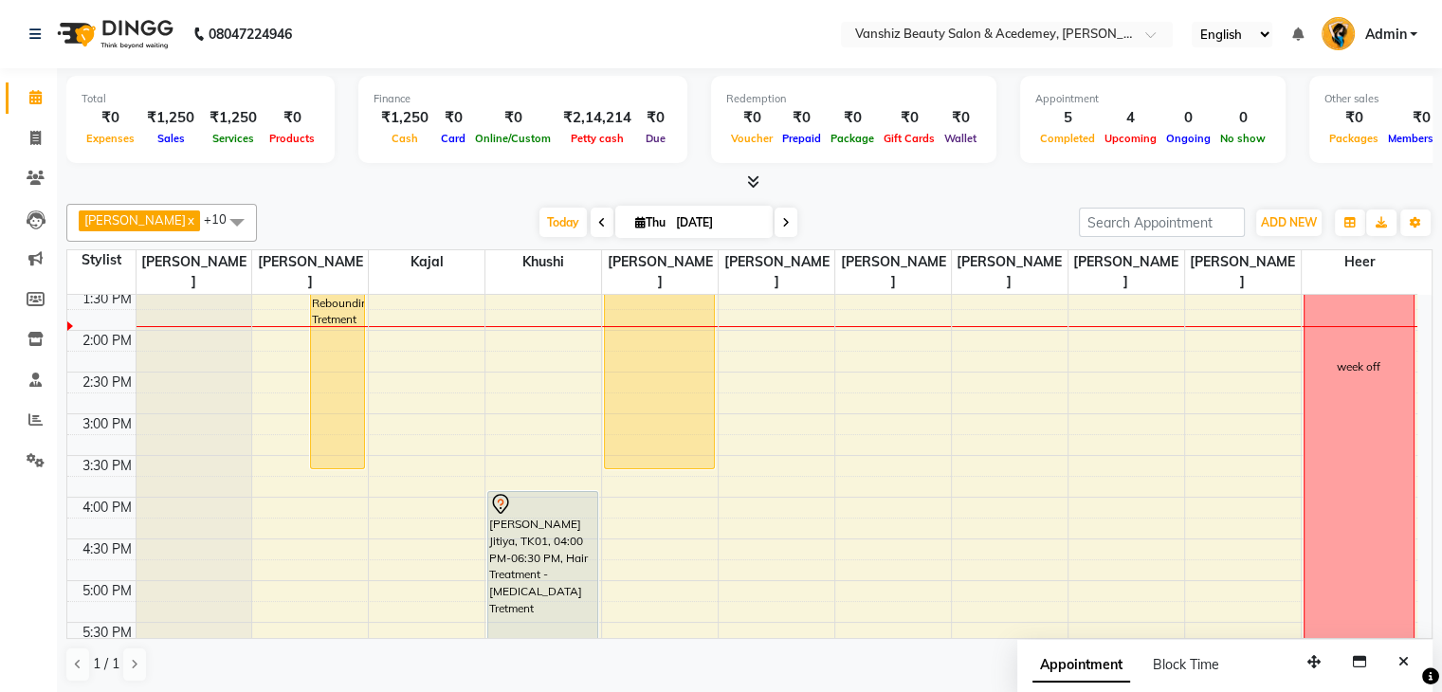
scroll to position [463, 0]
click at [868, 422] on div "8:00 AM 8:30 AM 9:00 AM 9:30 AM 10:00 AM 10:30 AM 11:00 AM 11:30 AM 12:00 PM 12…" at bounding box center [742, 374] width 1350 height 1084
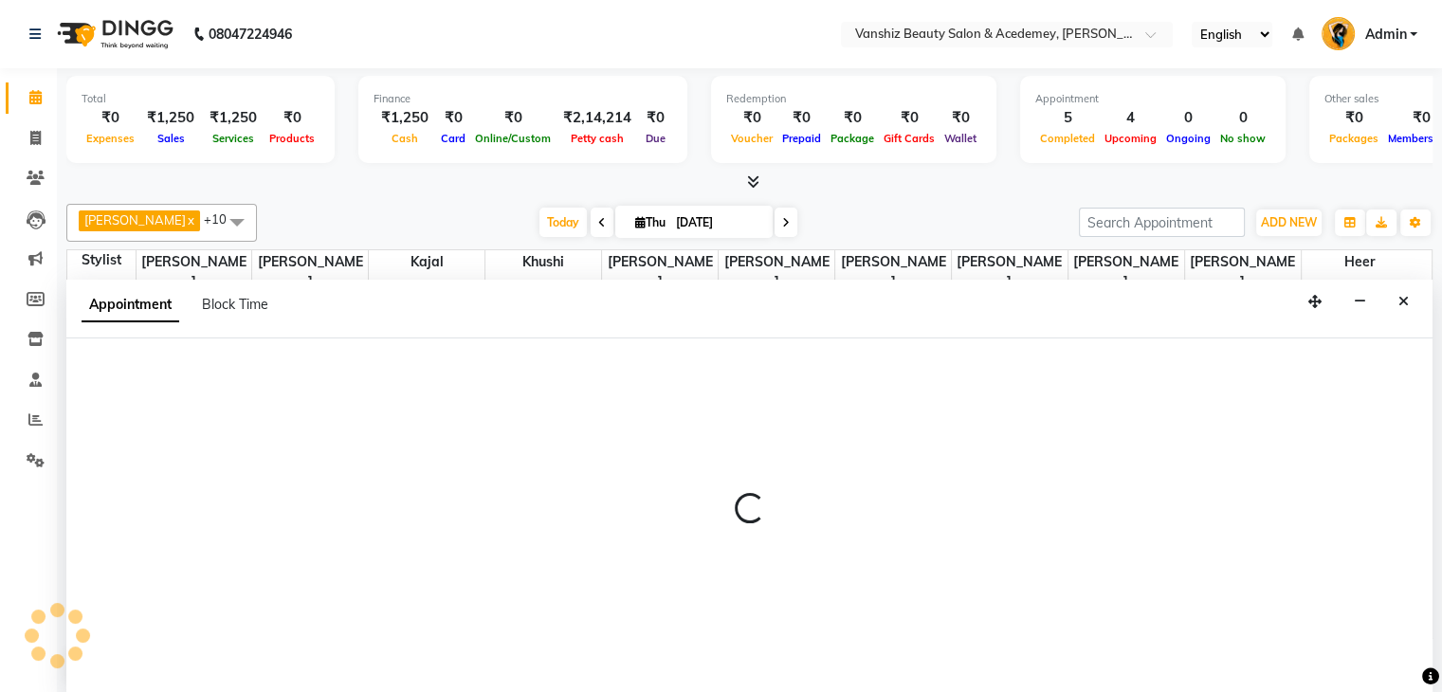
scroll to position [1, 0]
select select "59477"
select select "tentative"
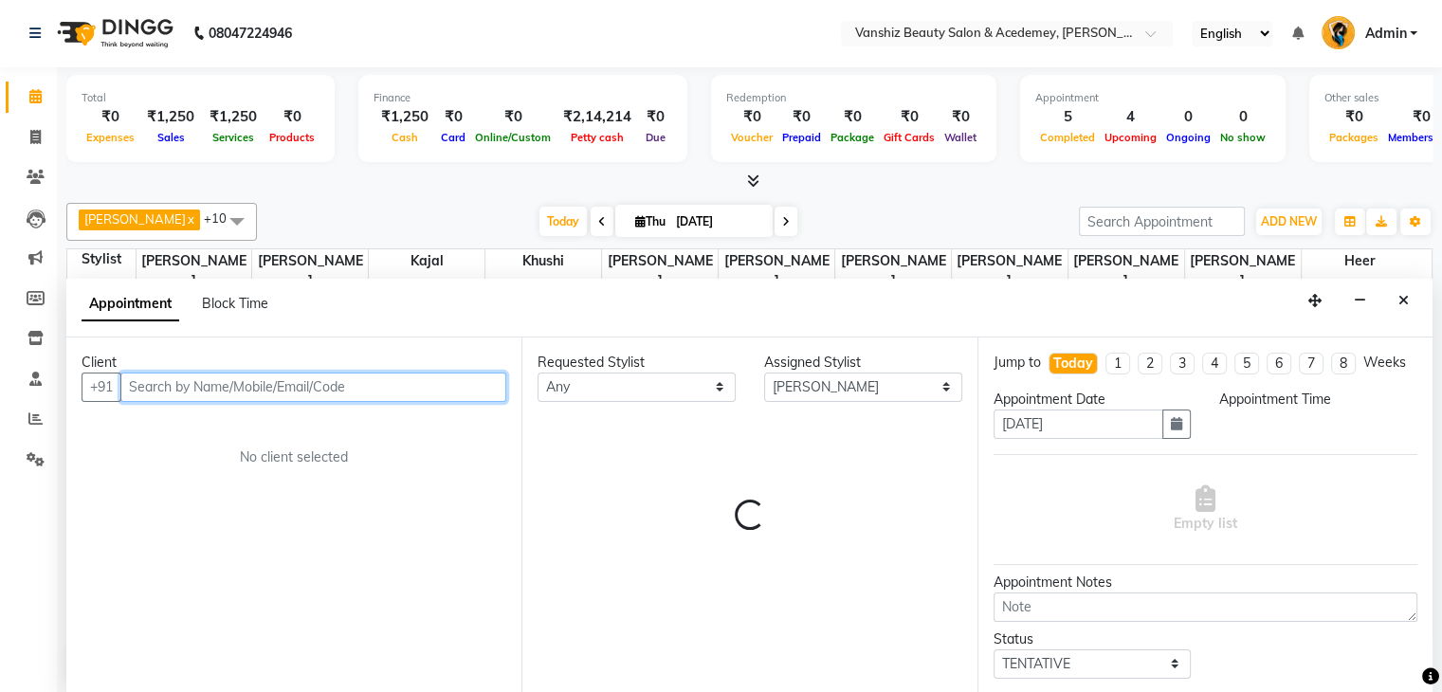
select select "915"
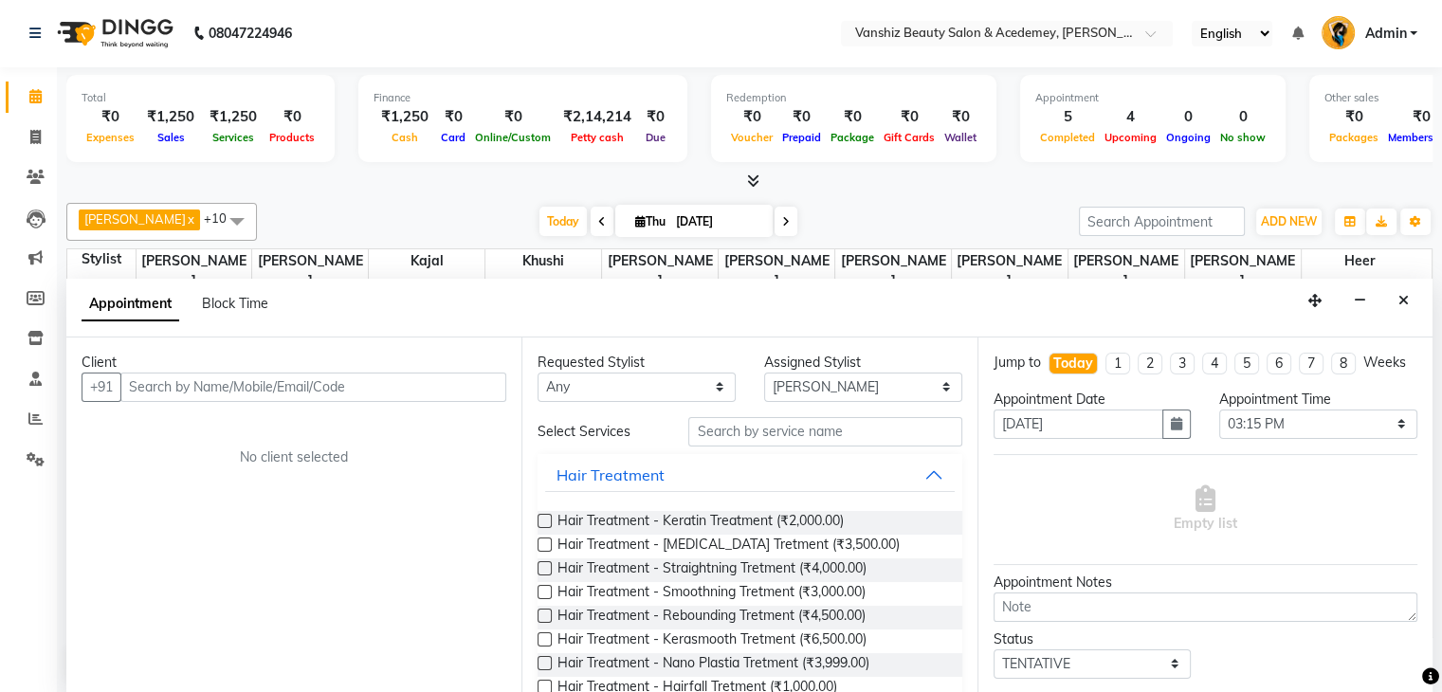
click at [0, 153] on li "Invoice" at bounding box center [28, 138] width 57 height 41
click at [1403, 299] on icon "Close" at bounding box center [1403, 300] width 10 height 13
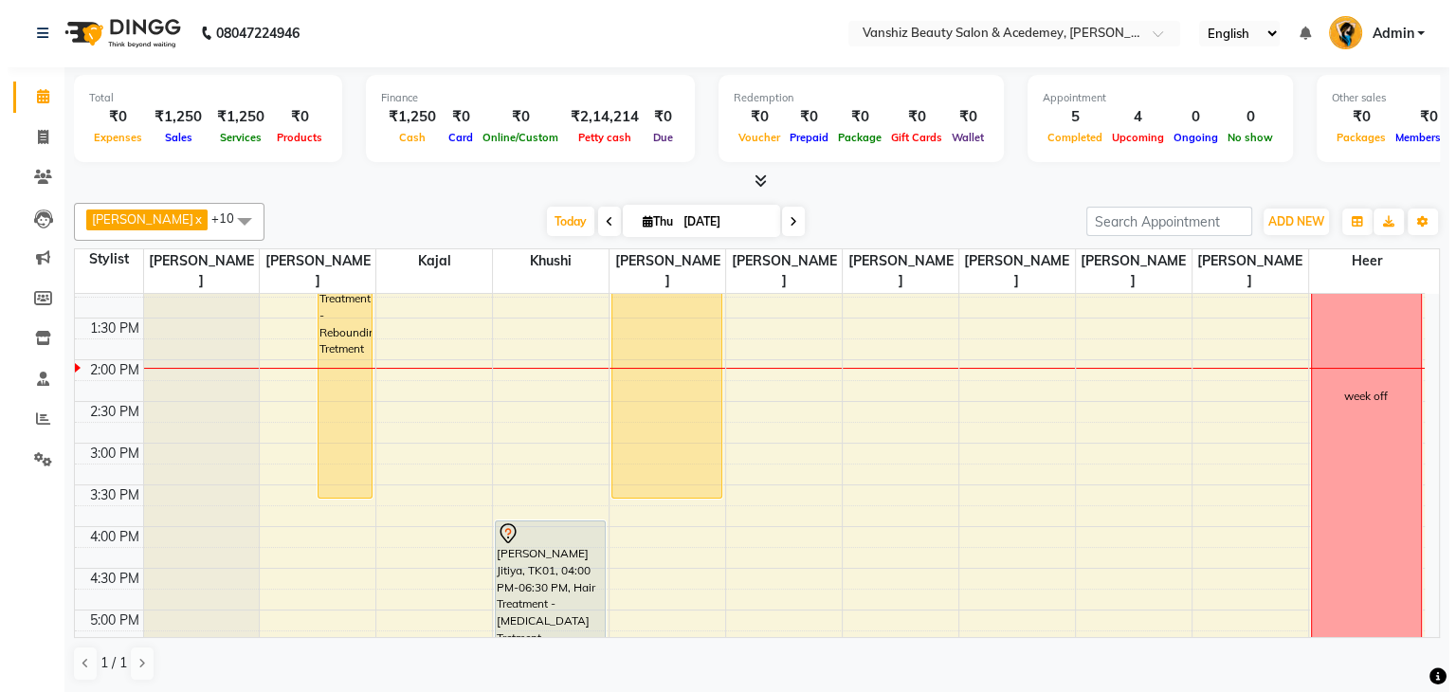
scroll to position [436, 0]
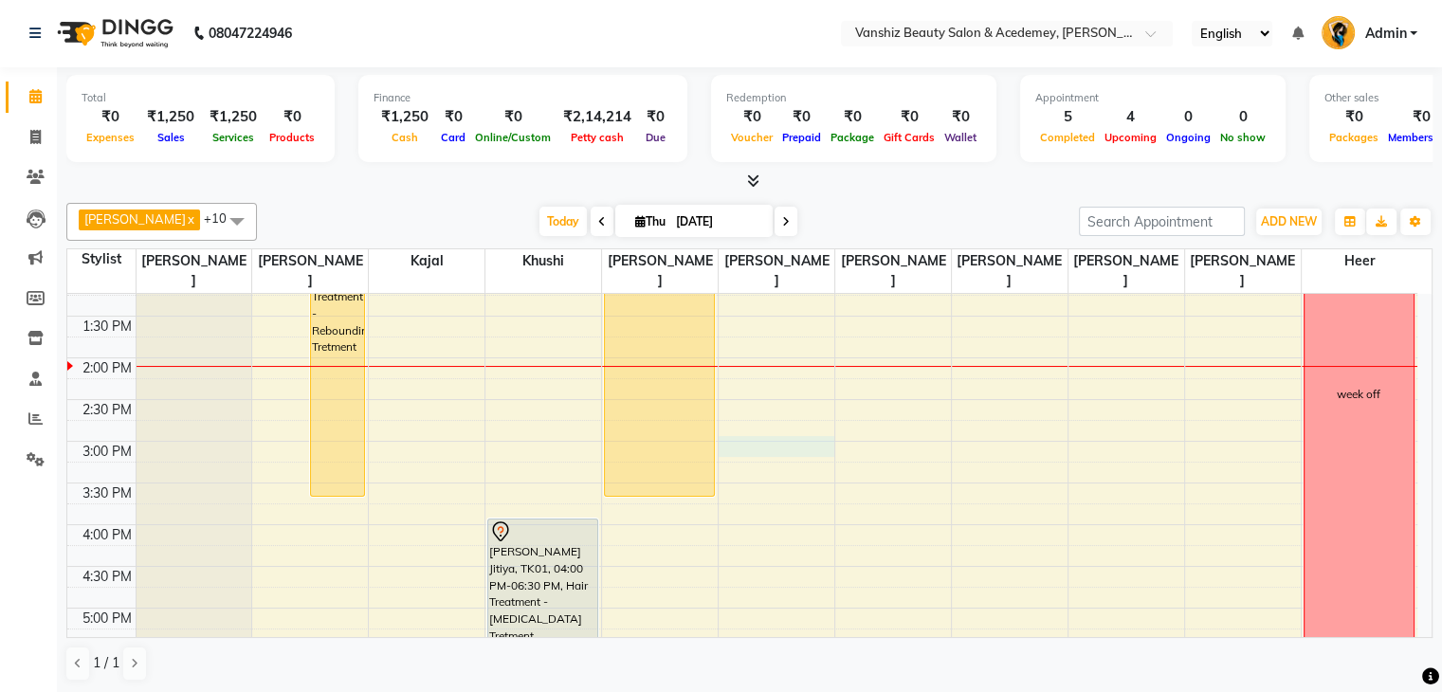
click at [823, 422] on div "8:00 AM 8:30 AM 9:00 AM 9:30 AM 10:00 AM 10:30 AM 11:00 AM 11:30 AM 12:00 PM 12…" at bounding box center [742, 400] width 1350 height 1084
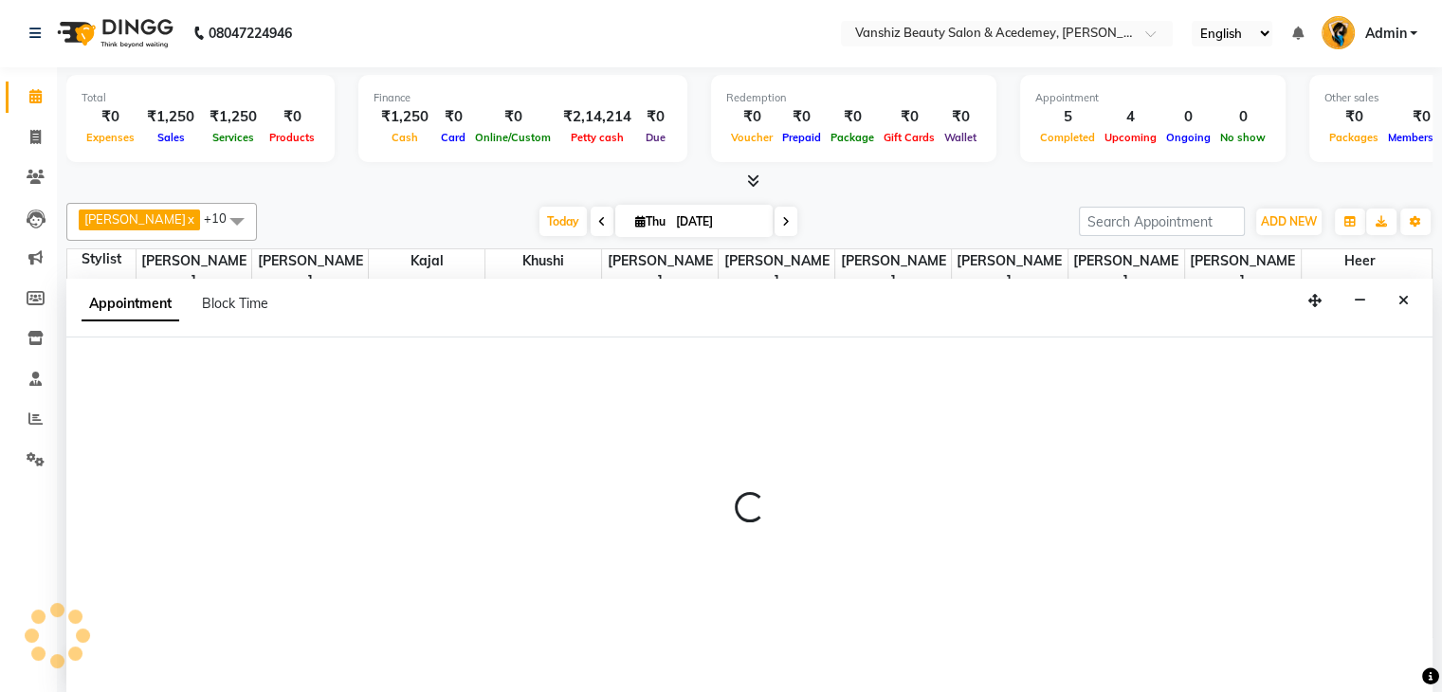
select select "87480"
select select "900"
select select "tentative"
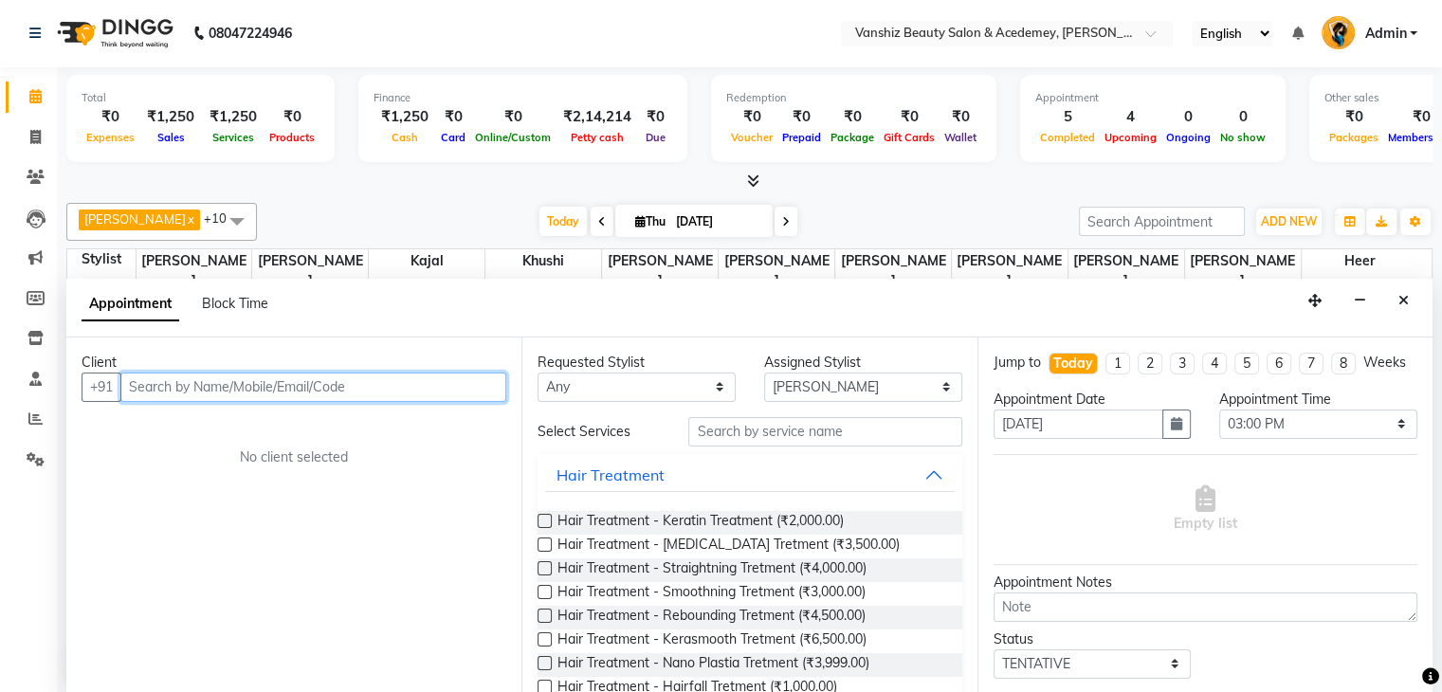
click at [450, 385] on input "text" at bounding box center [313, 387] width 386 height 29
type input "9428761121"
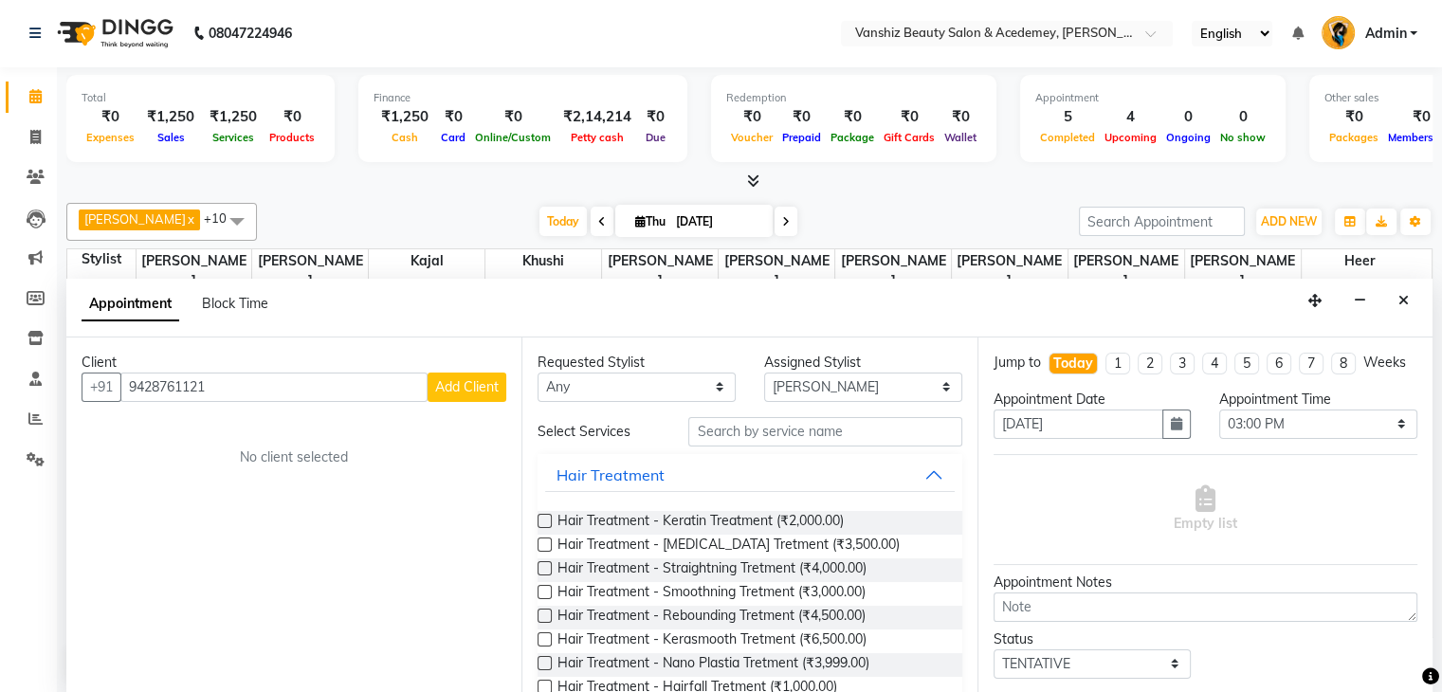
click at [460, 380] on span "Add Client" at bounding box center [467, 386] width 64 height 17
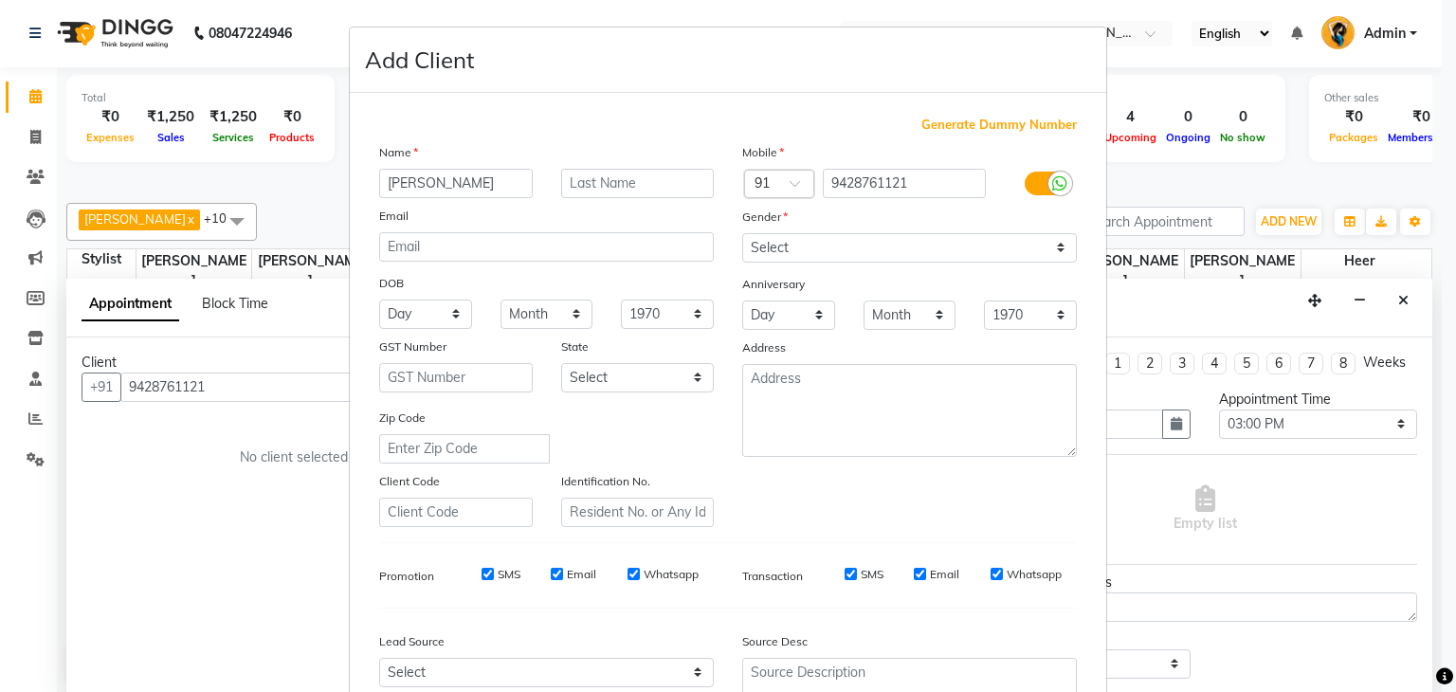
type input "[PERSON_NAME]"
click at [582, 194] on input "text" at bounding box center [638, 183] width 154 height 29
type input "jogi"
click at [796, 254] on select "Select [DEMOGRAPHIC_DATA] [DEMOGRAPHIC_DATA] Other Prefer Not To Say" at bounding box center [909, 247] width 335 height 29
select select "[DEMOGRAPHIC_DATA]"
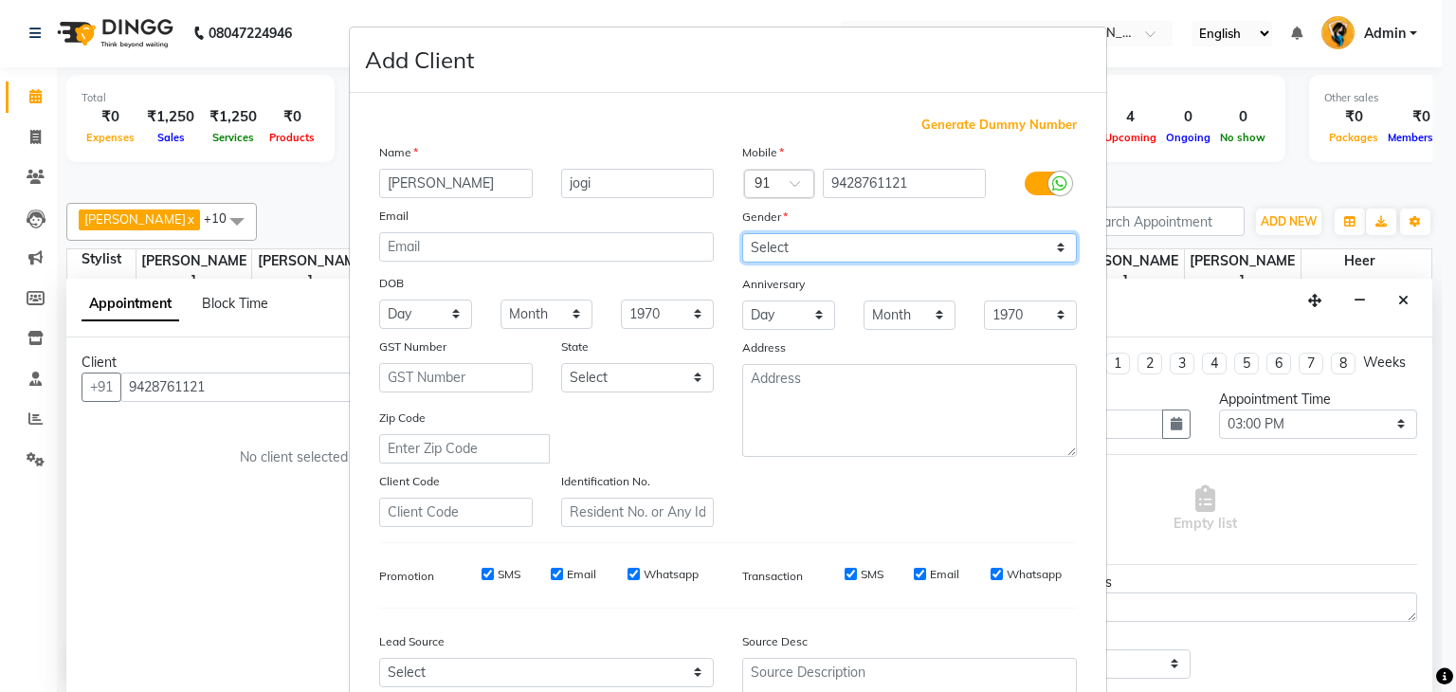
click at [742, 234] on select "Select [DEMOGRAPHIC_DATA] [DEMOGRAPHIC_DATA] Other Prefer Not To Say" at bounding box center [909, 247] width 335 height 29
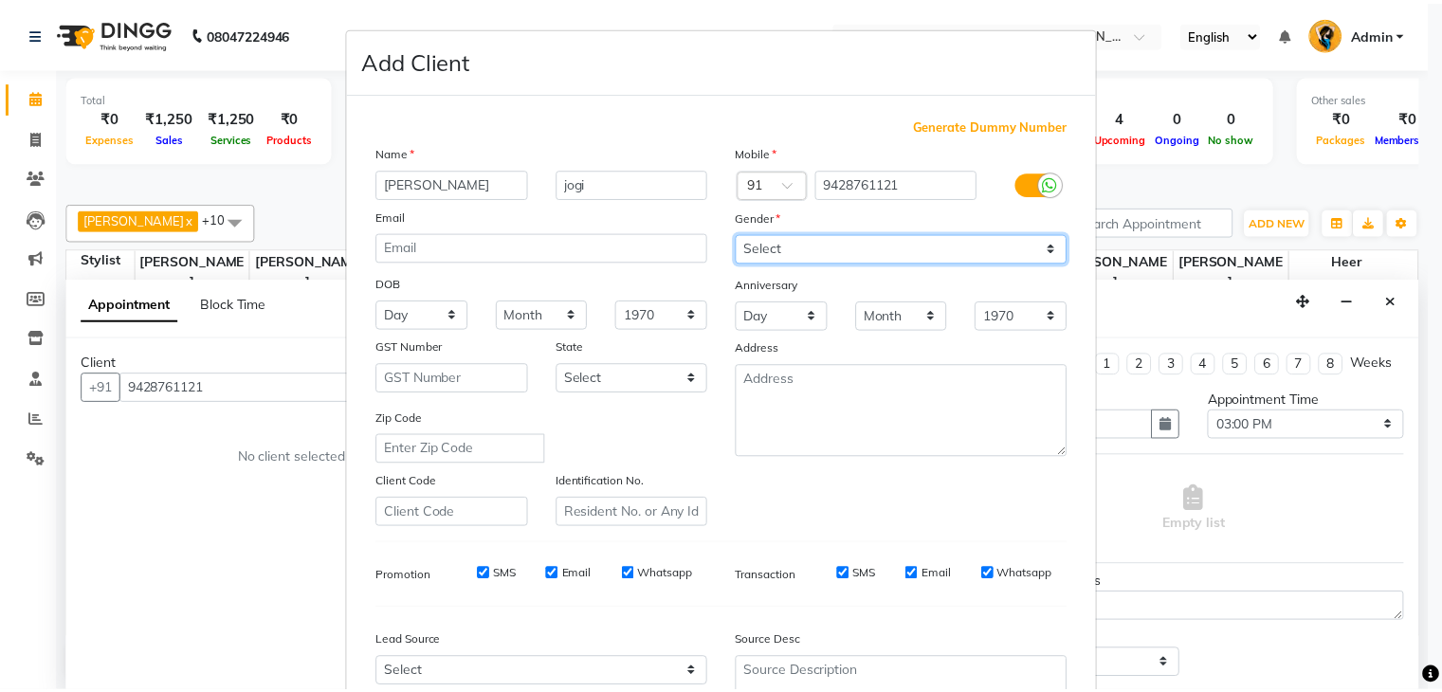
scroll to position [192, 0]
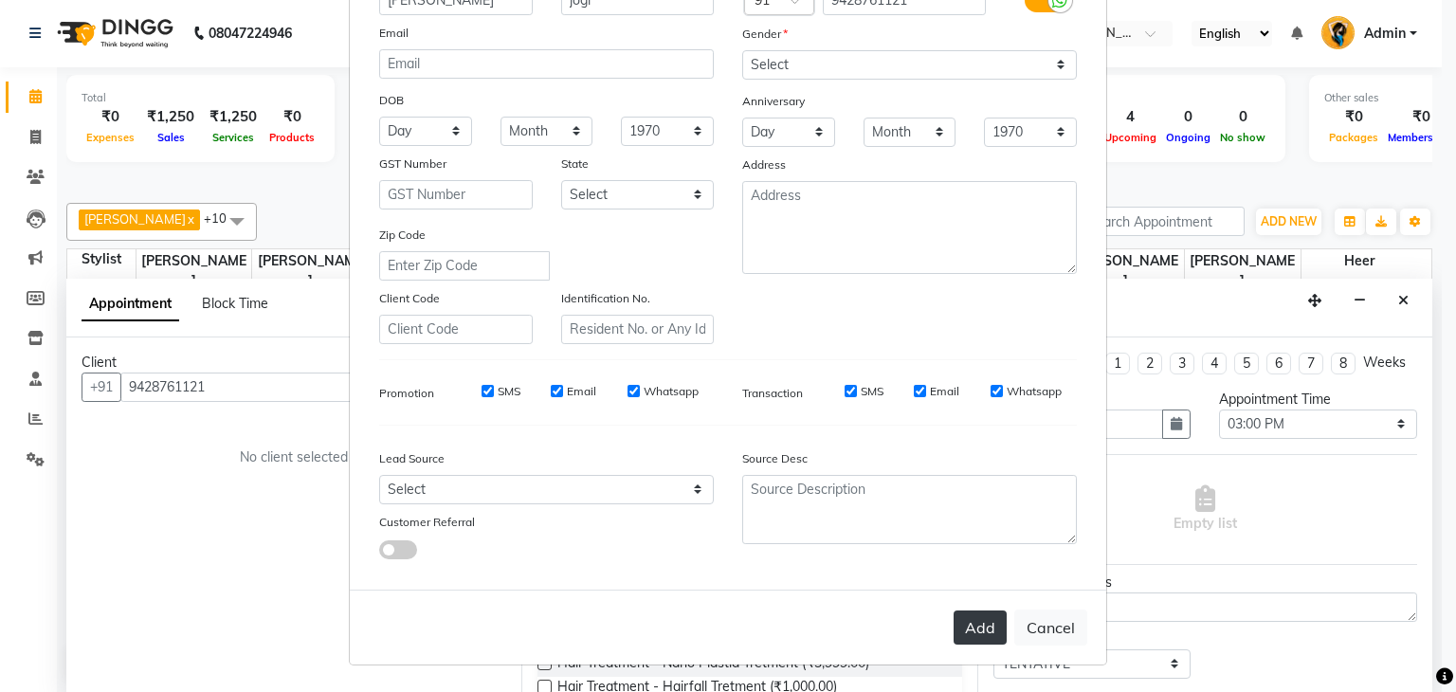
click at [973, 622] on button "Add" at bounding box center [980, 628] width 53 height 34
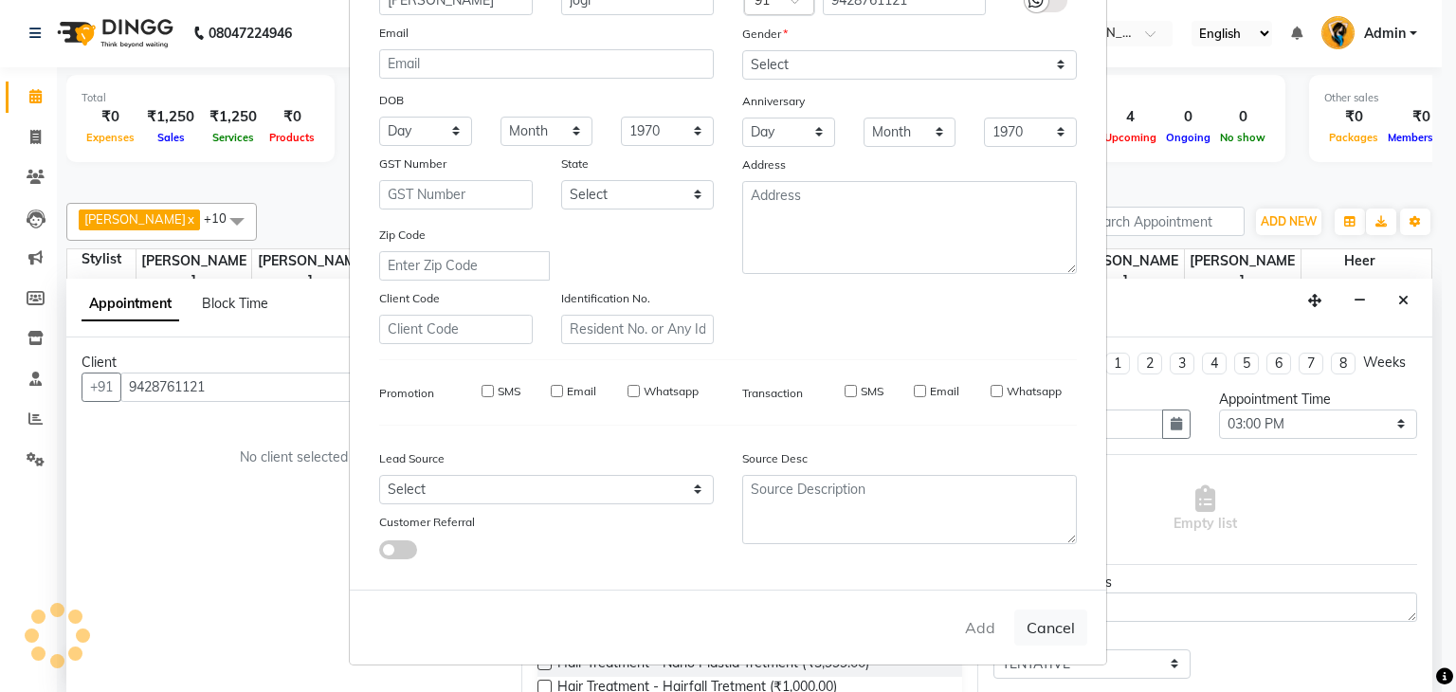
select select
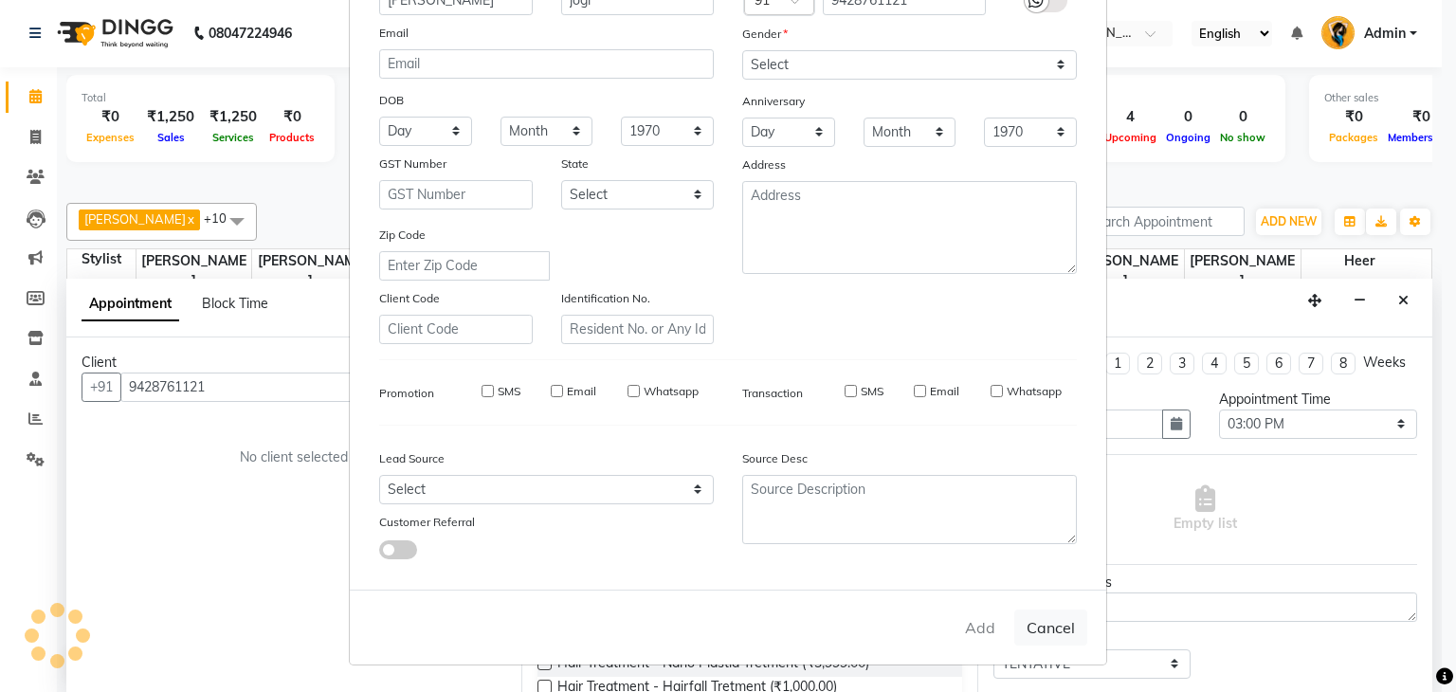
select select
checkbox input "false"
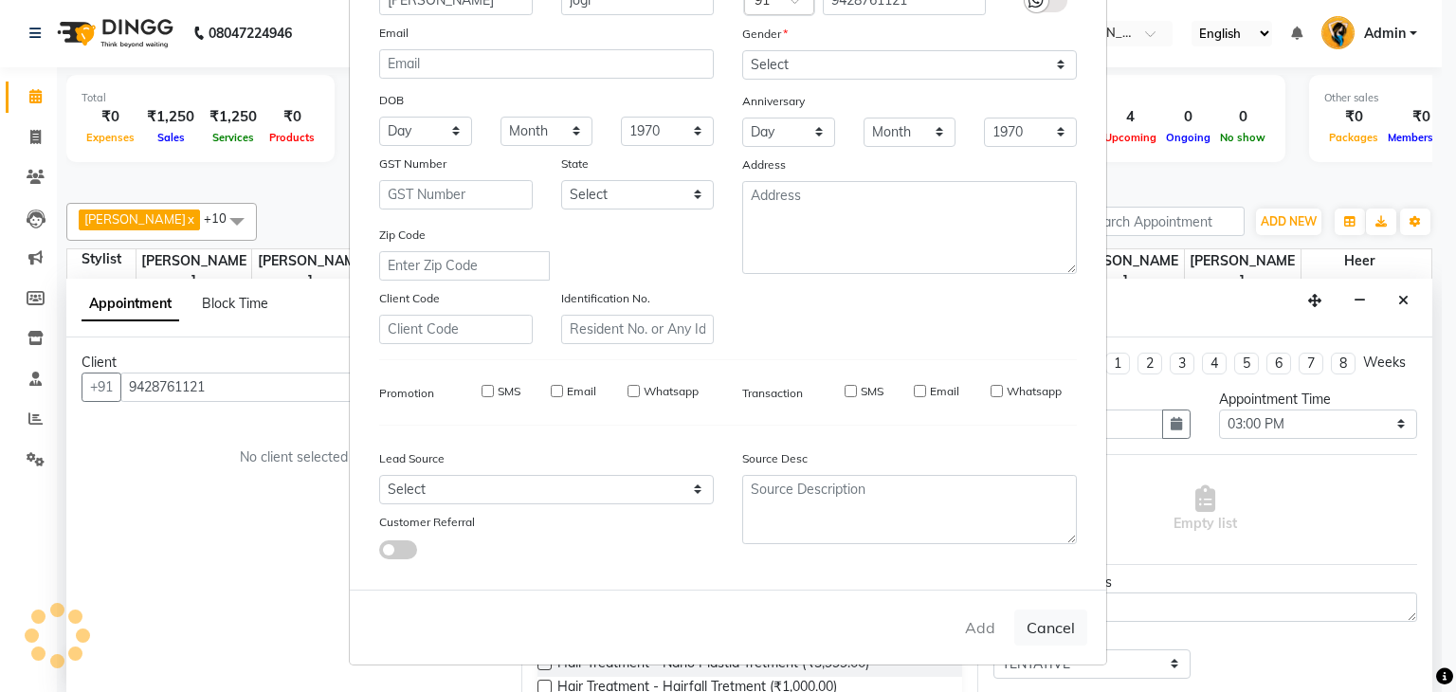
checkbox input "false"
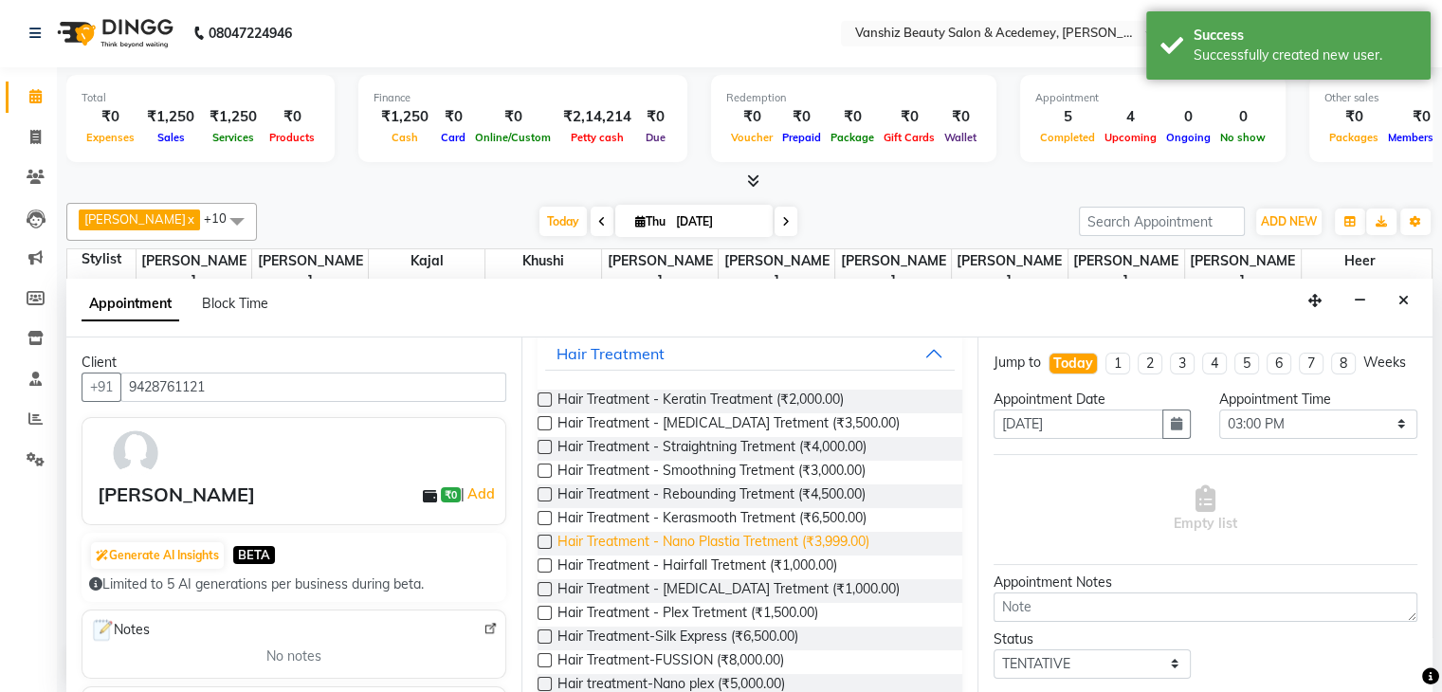
scroll to position [0, 0]
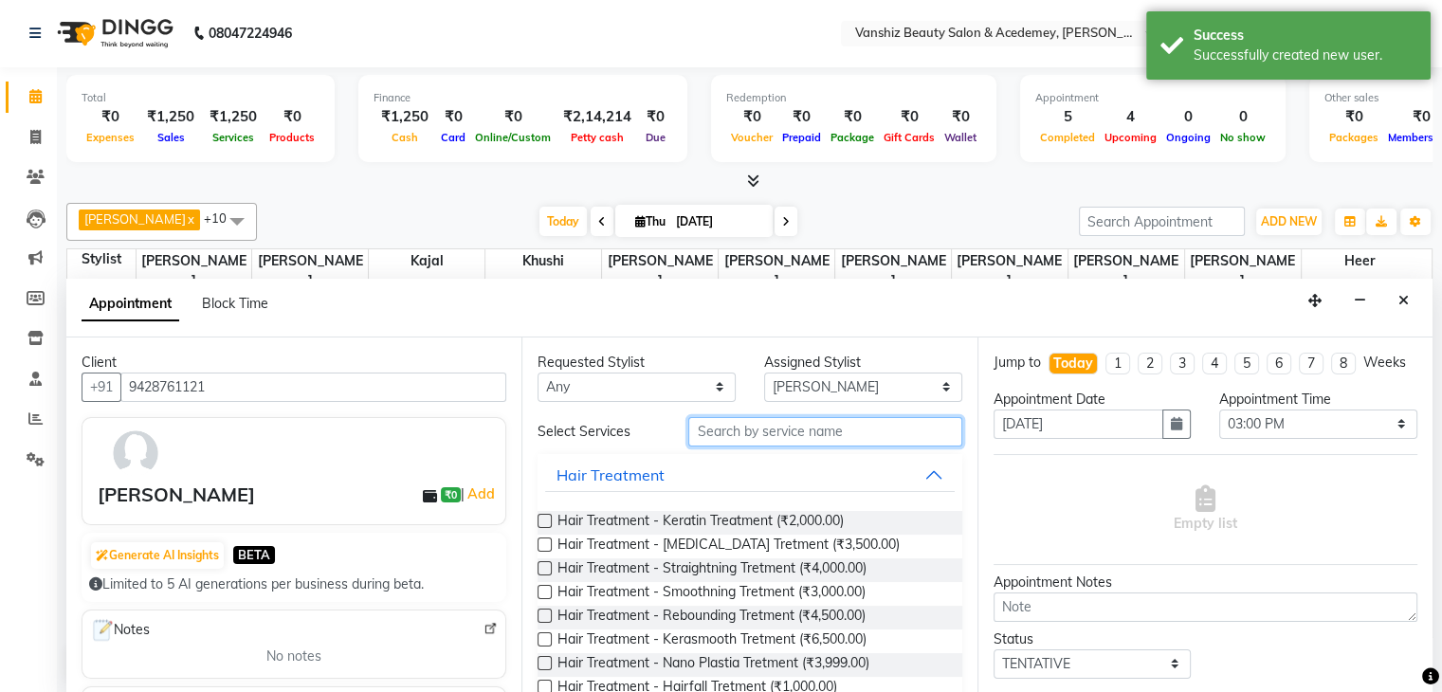
click at [792, 429] on input "text" at bounding box center [824, 431] width 273 height 29
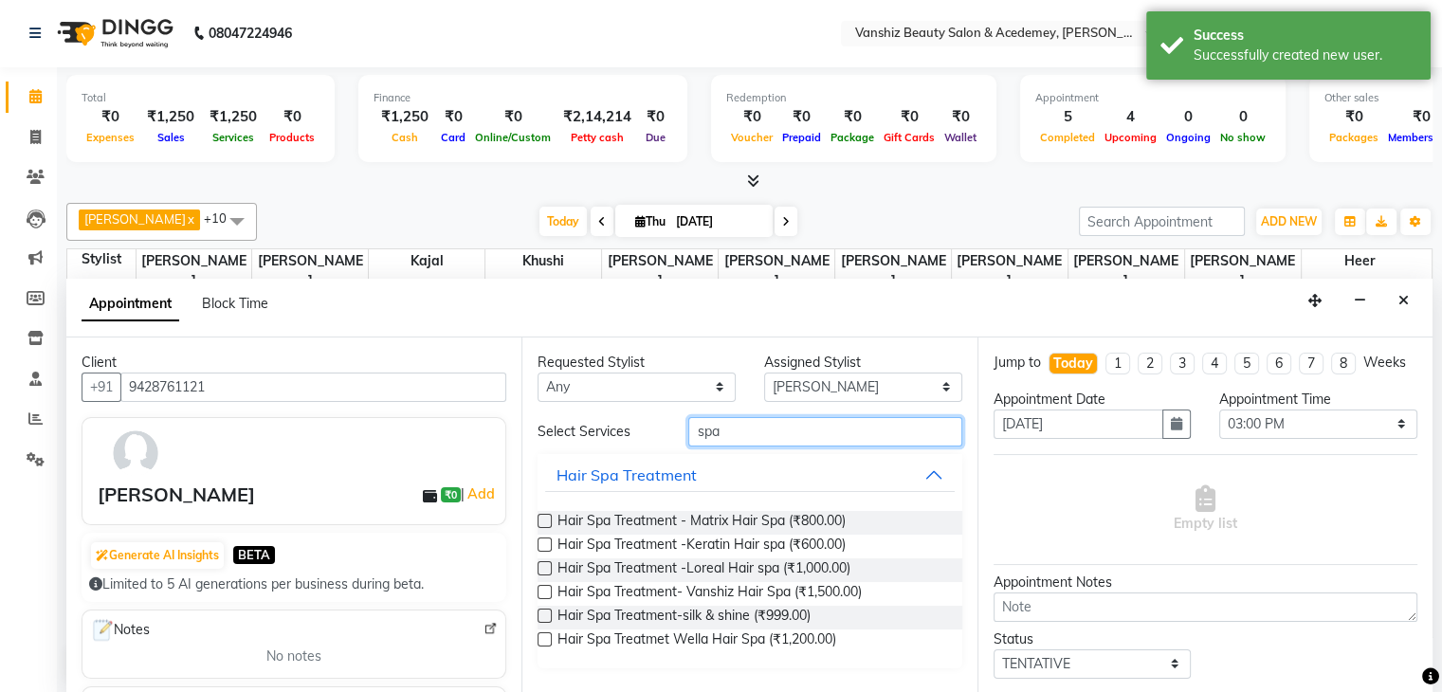
type input "spa"
click at [545, 543] on label at bounding box center [545, 545] width 14 height 14
click at [545, 543] on input "checkbox" at bounding box center [544, 546] width 12 height 12
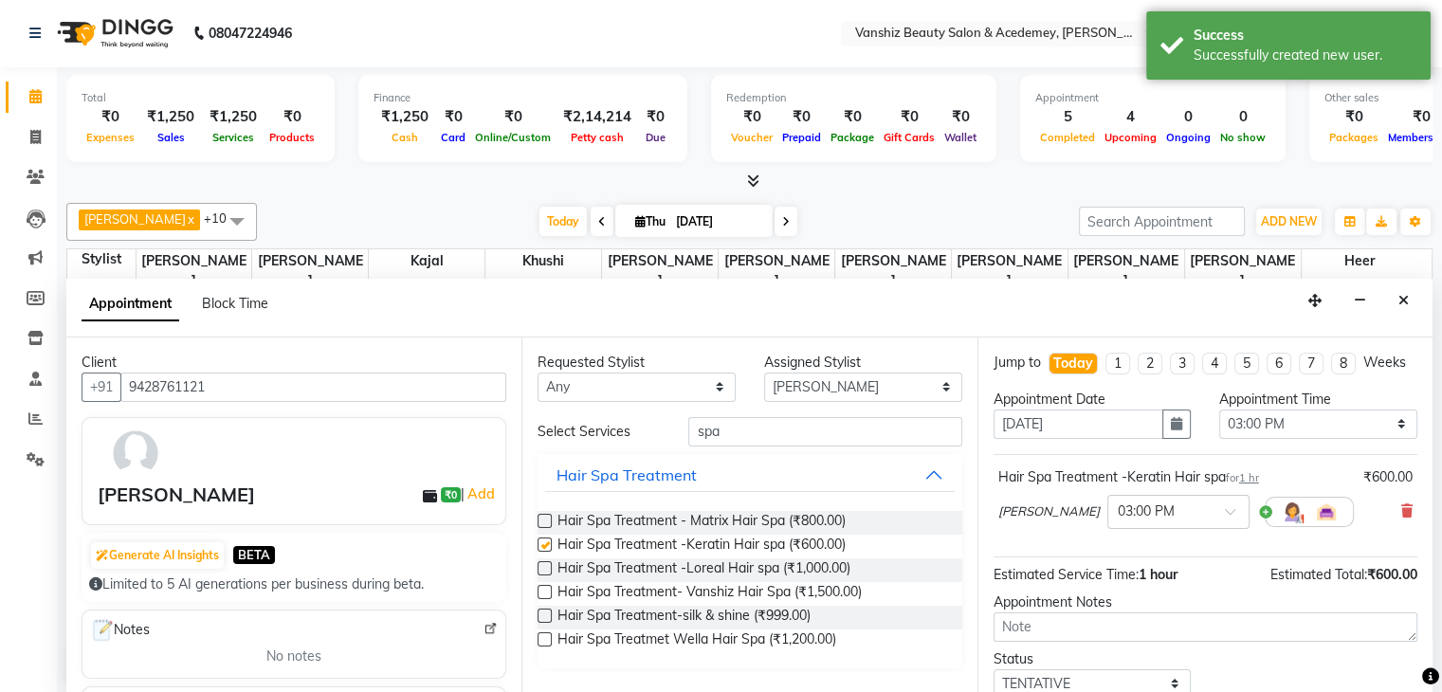
checkbox input "false"
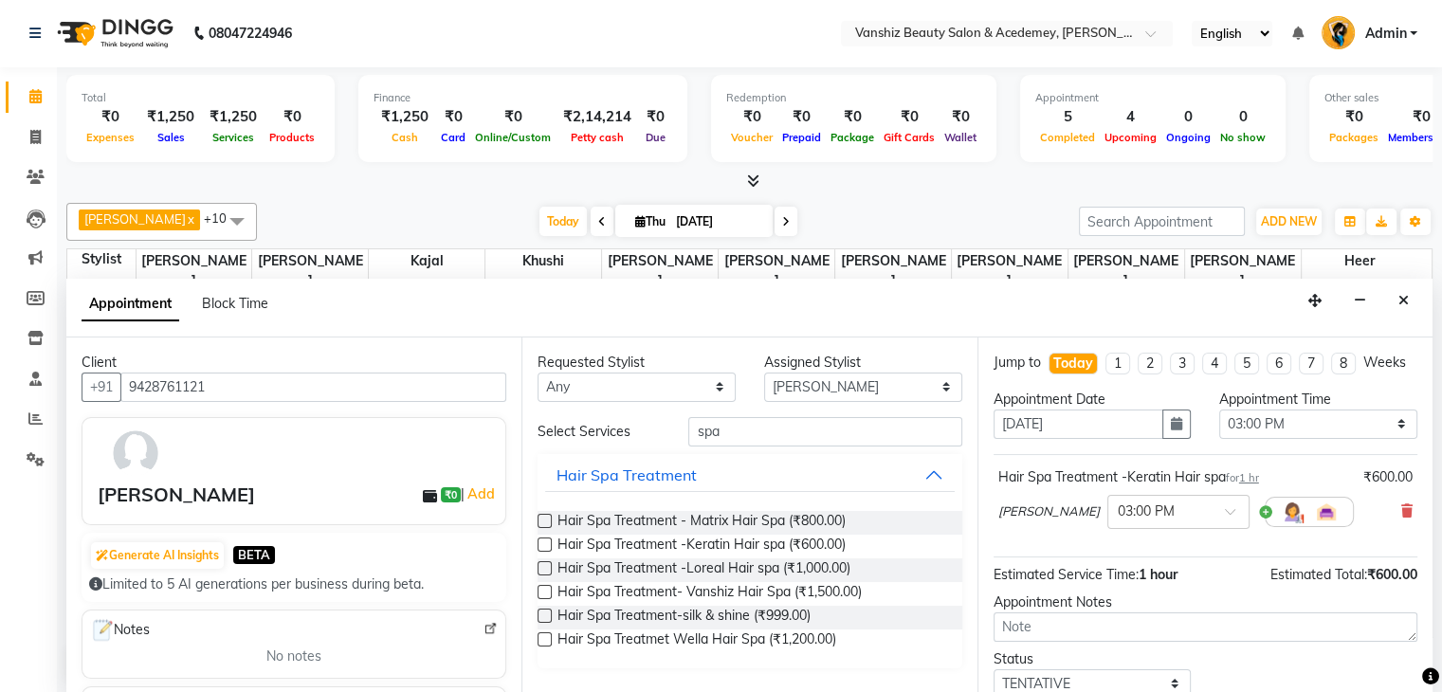
scroll to position [141, 0]
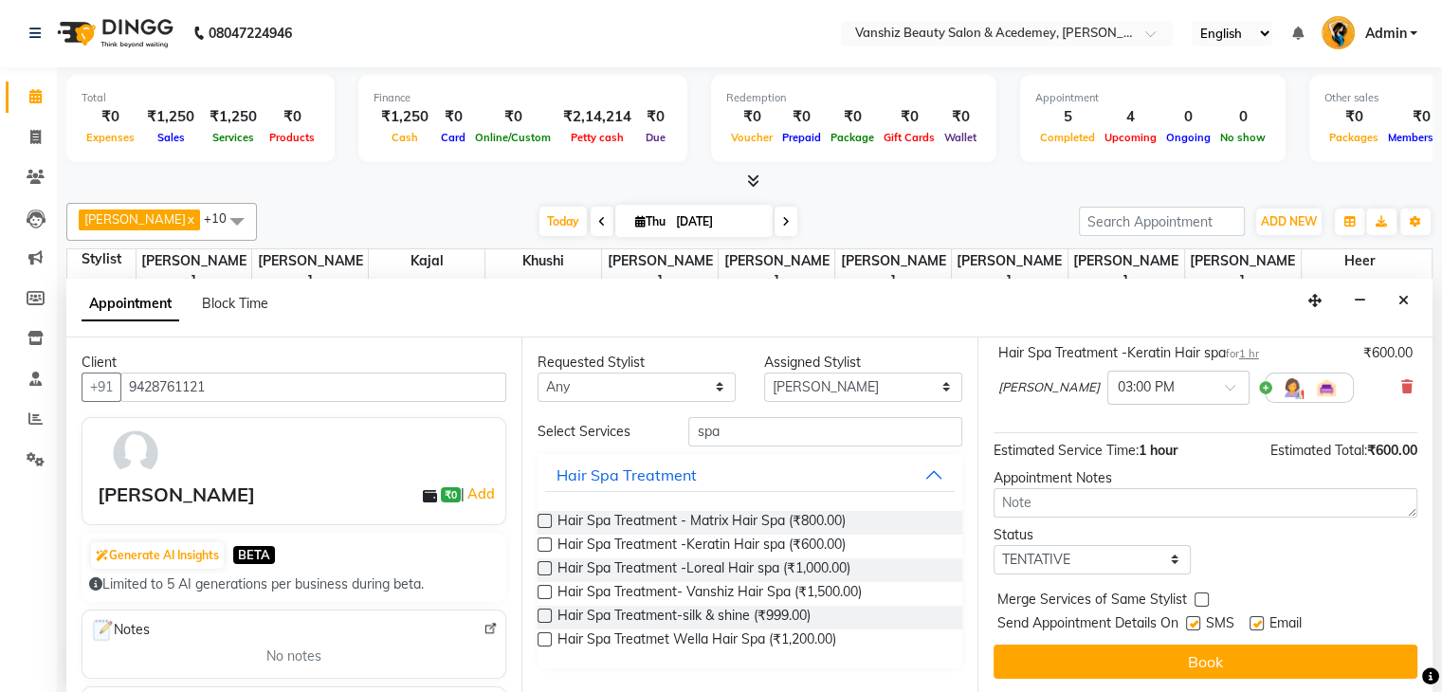
click at [1258, 616] on label at bounding box center [1257, 623] width 14 height 14
click at [1258, 619] on input "checkbox" at bounding box center [1256, 625] width 12 height 12
checkbox input "false"
click at [1195, 622] on label at bounding box center [1193, 623] width 14 height 14
click at [1195, 622] on input "checkbox" at bounding box center [1192, 625] width 12 height 12
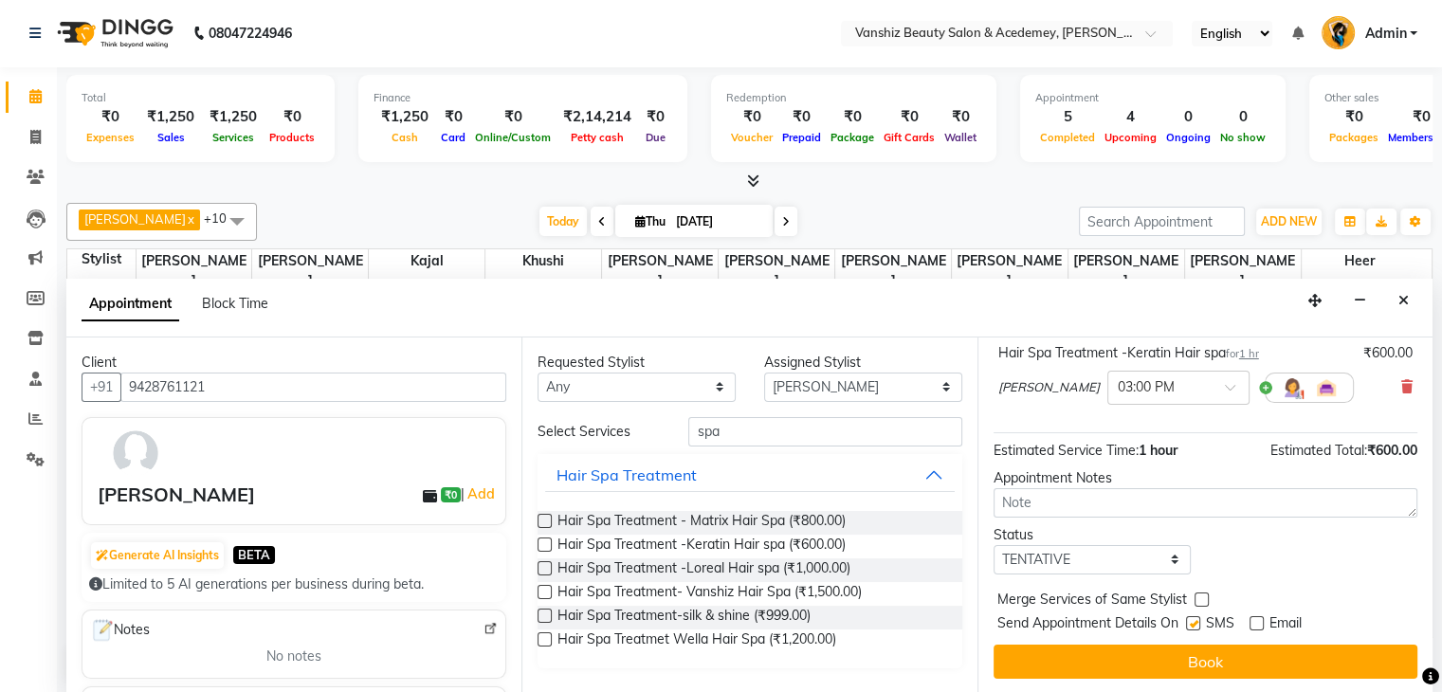
checkbox input "false"
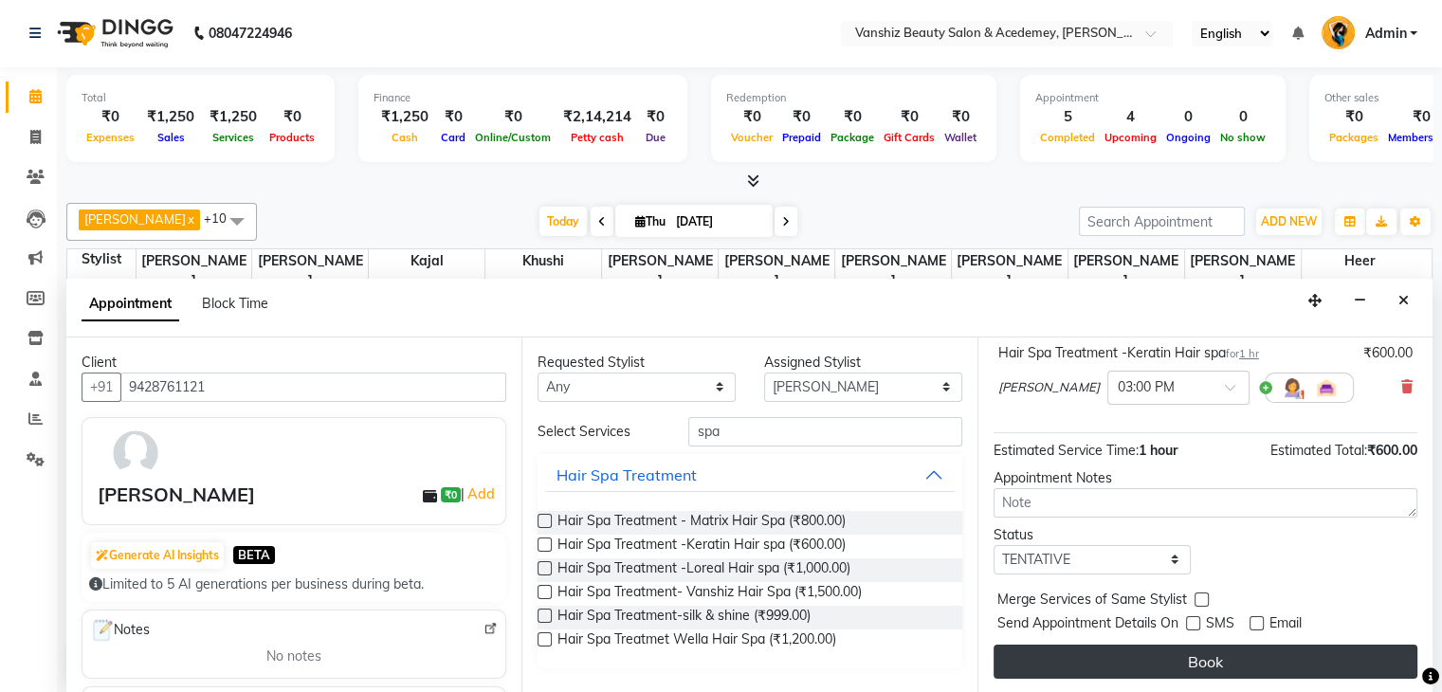
click at [1203, 656] on button "Book" at bounding box center [1206, 662] width 424 height 34
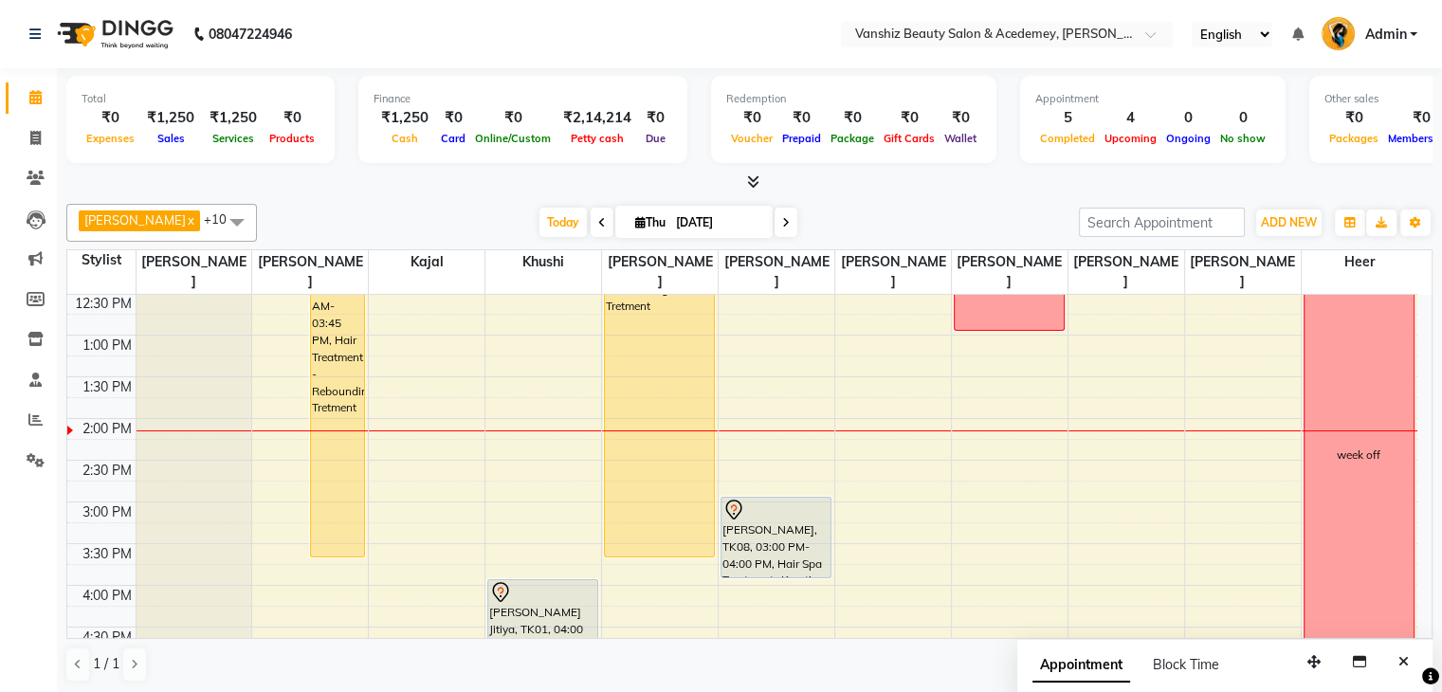
scroll to position [377, 0]
